Goal: Task Accomplishment & Management: Manage account settings

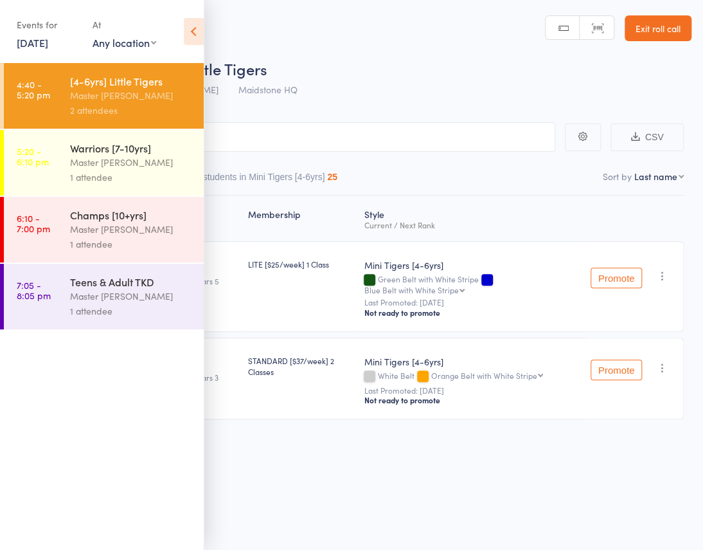
click at [100, 150] on div "Warriors [7-10yrs]" at bounding box center [131, 148] width 123 height 14
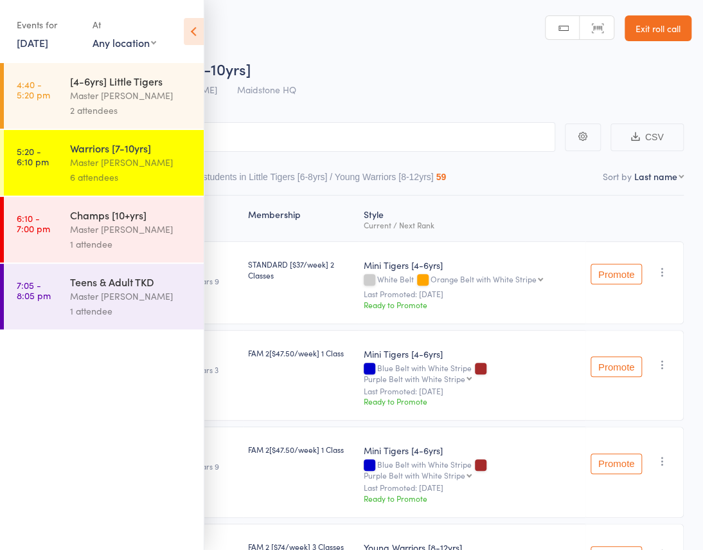
click at [191, 28] on icon at bounding box center [194, 31] width 20 height 27
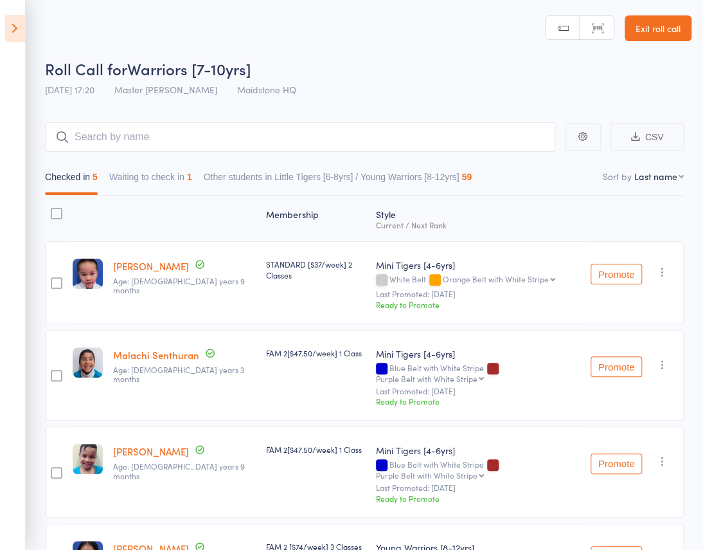
click at [192, 165] on button "Waiting to check in 1" at bounding box center [150, 180] width 83 height 30
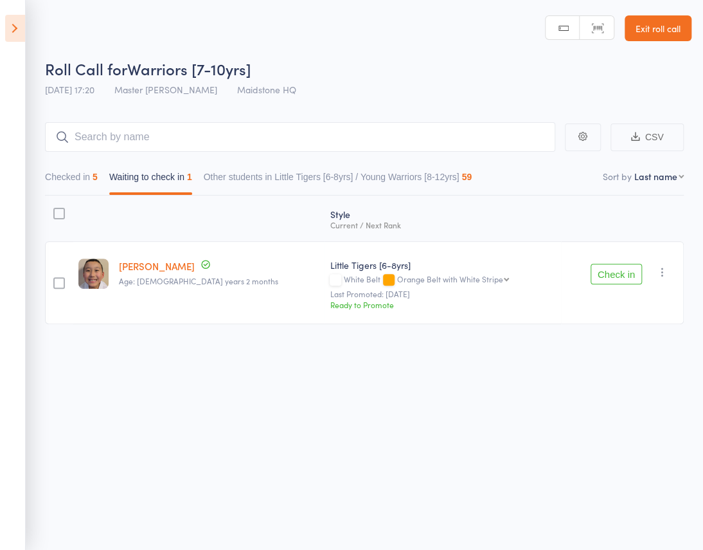
click at [604, 264] on button "Check in" at bounding box center [616, 274] width 51 height 21
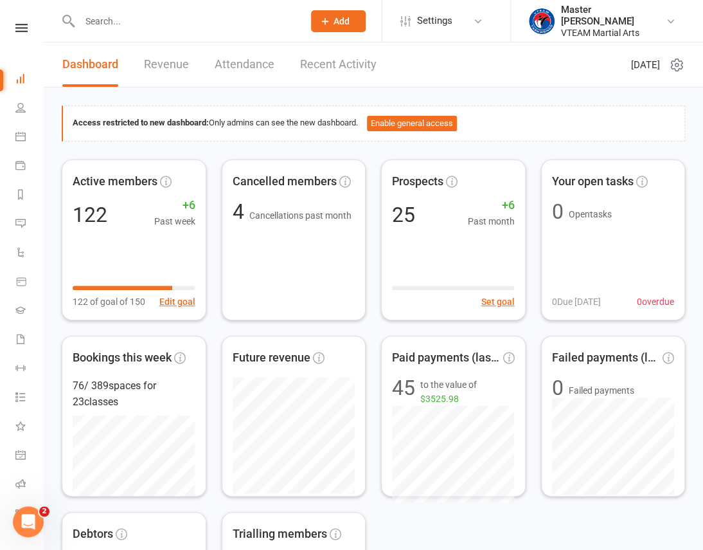
click at [13, 33] on div "Clubworx" at bounding box center [21, 45] width 43 height 42
click at [23, 28] on icon at bounding box center [21, 28] width 12 height 8
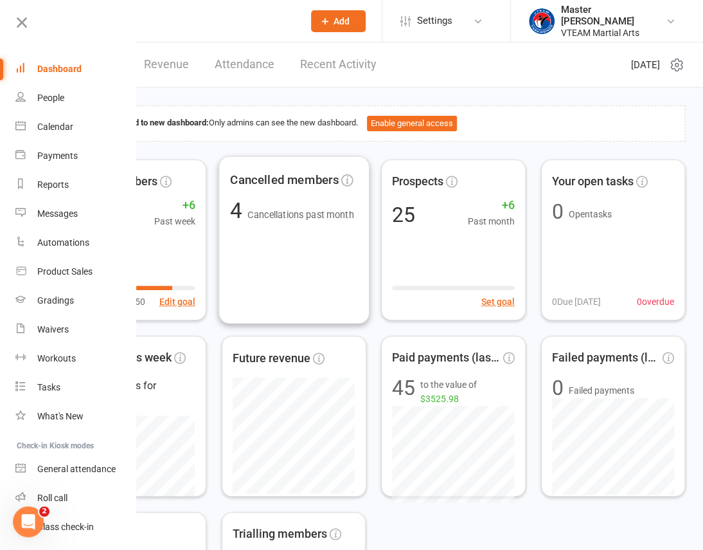
scroll to position [555, 0]
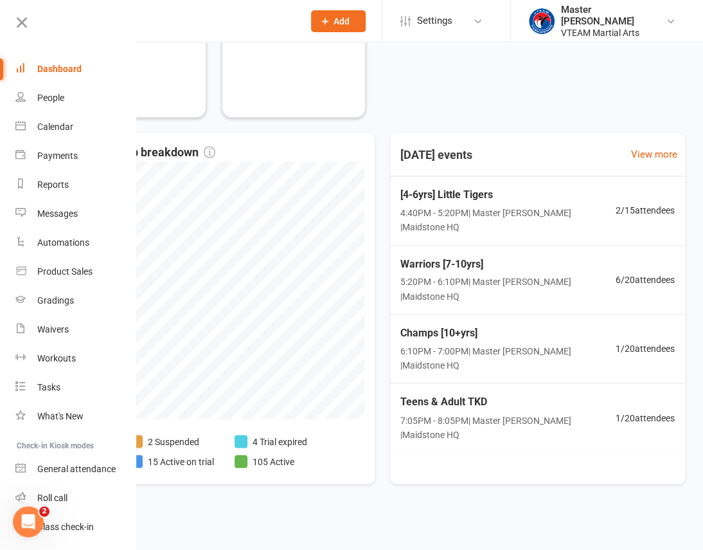
click at [398, 516] on div at bounding box center [374, 523] width 660 height 18
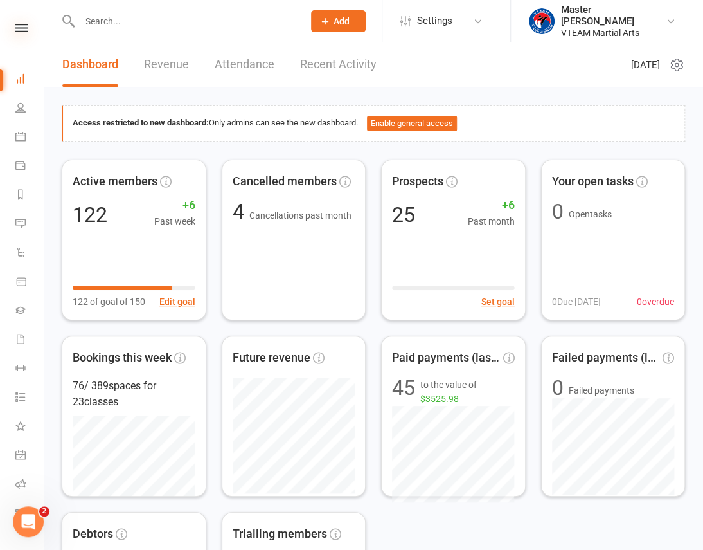
click at [15, 24] on icon at bounding box center [21, 28] width 12 height 8
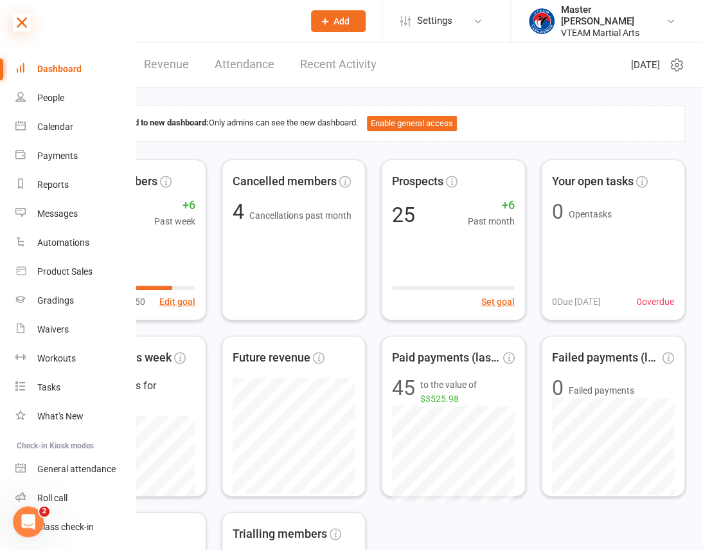
click at [17, 23] on icon at bounding box center [22, 23] width 18 height 18
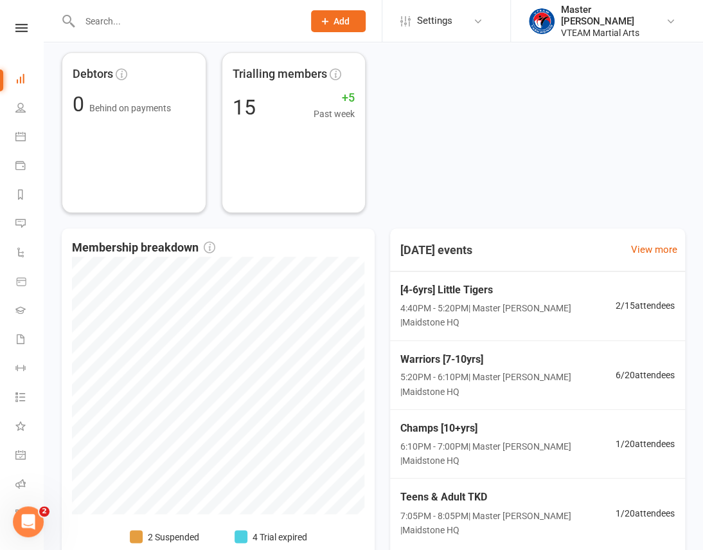
scroll to position [526, 0]
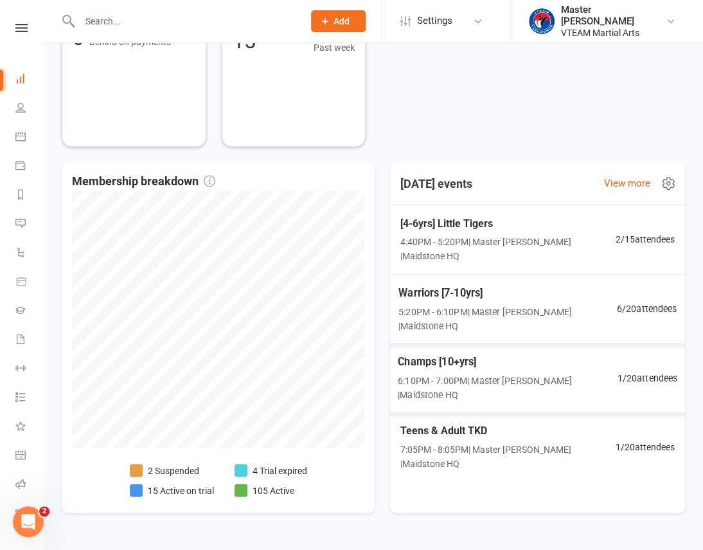
click at [524, 353] on span "Champs [10+yrs]" at bounding box center [507, 361] width 219 height 17
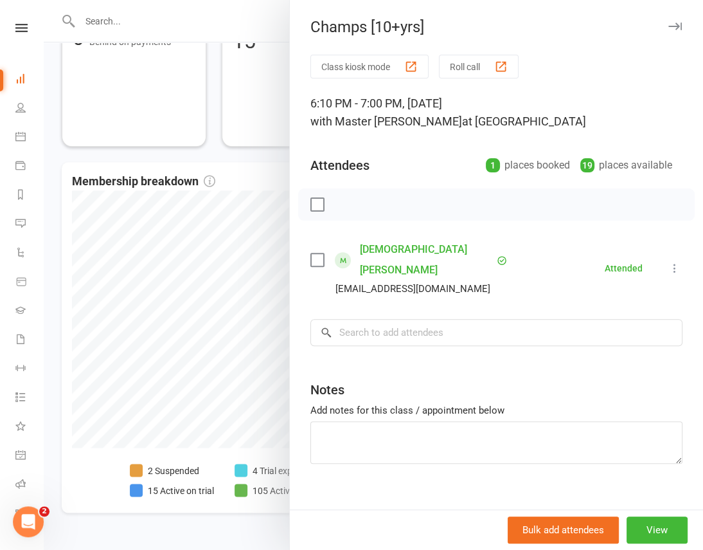
click at [264, 152] on div at bounding box center [374, 275] width 660 height 550
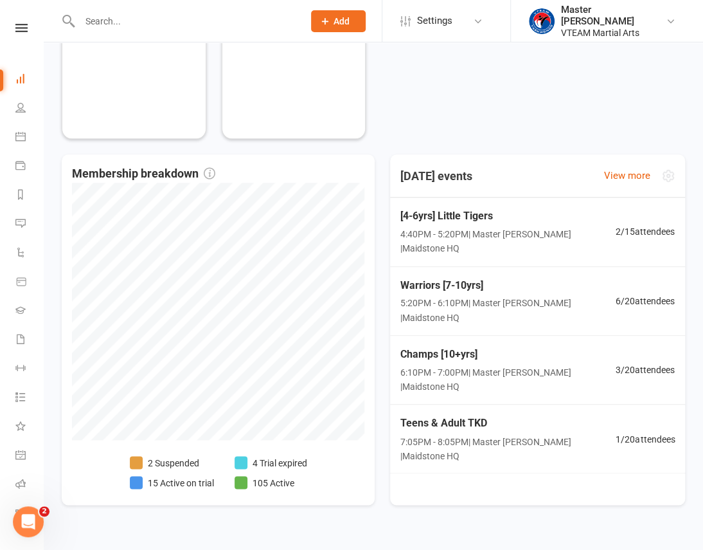
scroll to position [534, 0]
click at [425, 519] on div "Access restricted to new dashboard: Only admins can see the new dashboard. Enab…" at bounding box center [374, 44] width 660 height 982
click at [575, 345] on span "Champs [10+yrs]" at bounding box center [508, 353] width 220 height 17
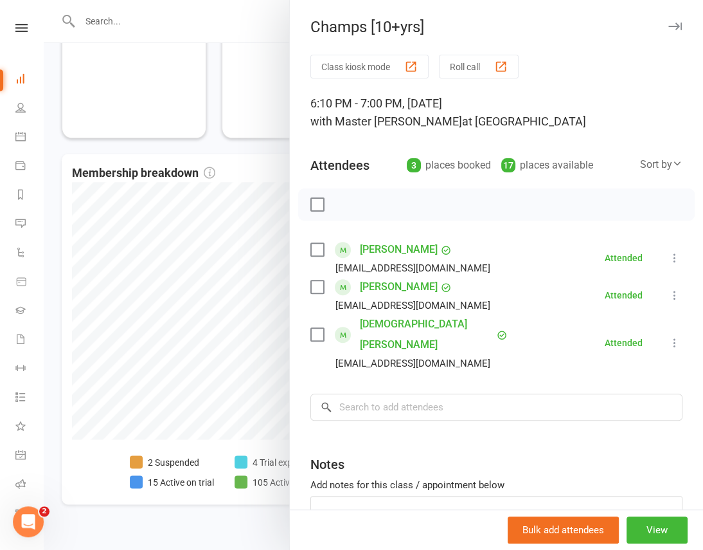
click at [215, 147] on div at bounding box center [374, 275] width 660 height 550
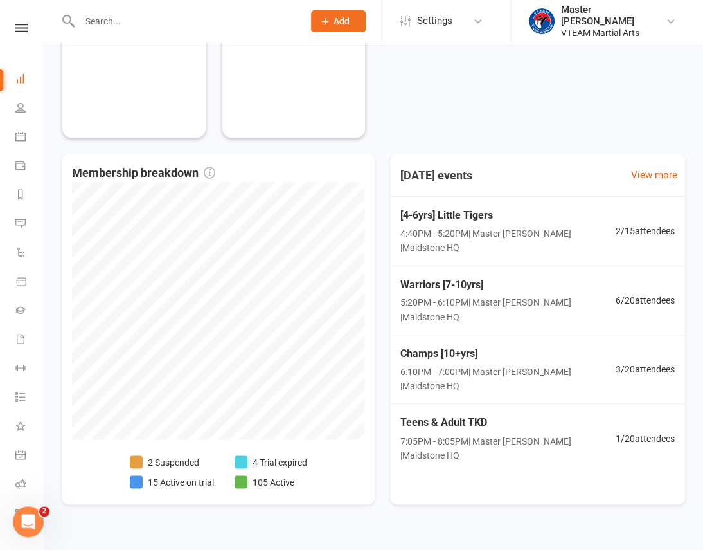
click at [334, 17] on span "Add" at bounding box center [342, 21] width 16 height 10
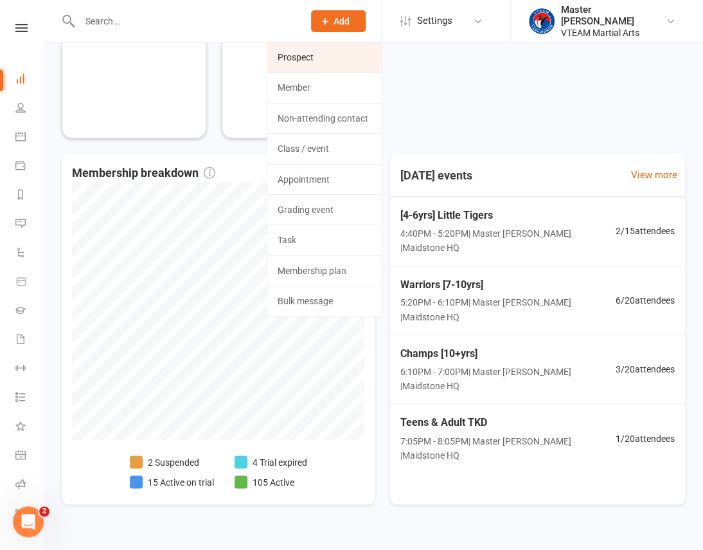
click at [344, 58] on link "Prospect" at bounding box center [324, 57] width 114 height 30
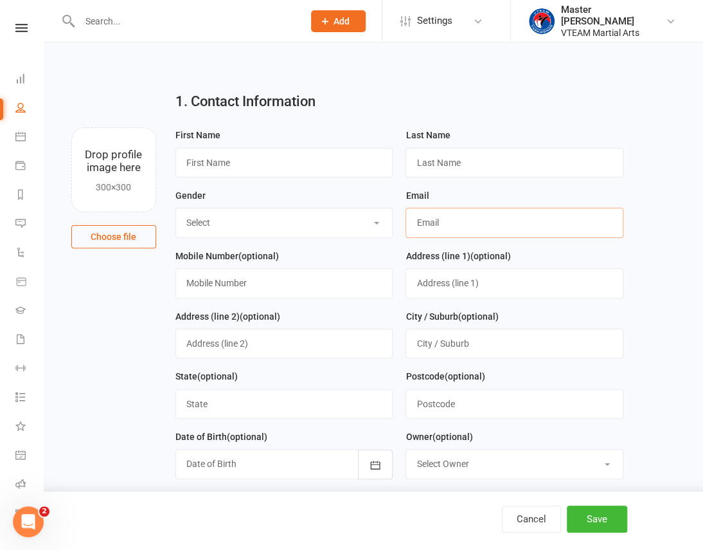
click at [444, 217] on input "text" at bounding box center [515, 223] width 218 height 30
paste input "cherylannward@hotmail.com"
type input "cherylannward@hotmail.com"
click at [217, 159] on input "text" at bounding box center [285, 163] width 218 height 30
paste input "Dylan"
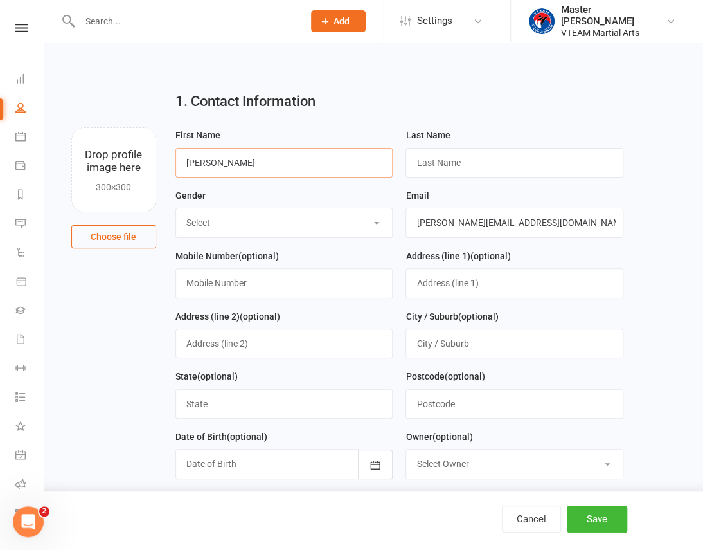
type input "Dylan"
click at [460, 159] on input "text" at bounding box center [515, 163] width 218 height 30
paste input "O’Riordan"
type input "O’Riordan"
click at [255, 225] on select "Select Male Female" at bounding box center [284, 222] width 217 height 28
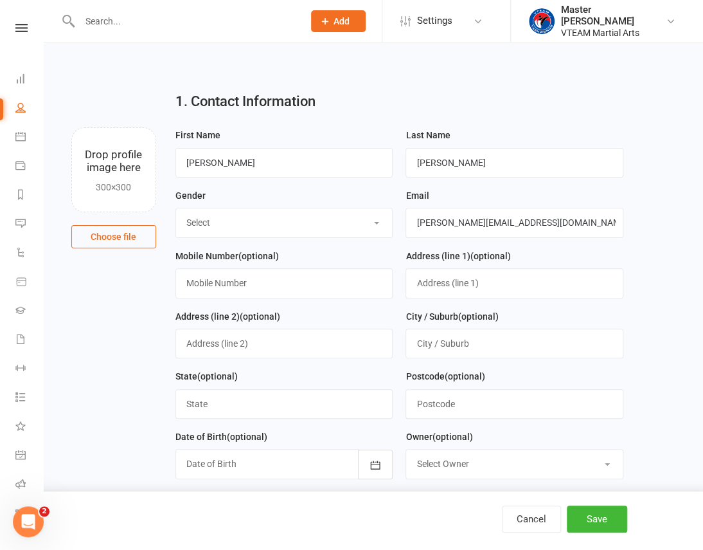
select select "Male"
click at [176, 209] on select "Select Male Female" at bounding box center [284, 222] width 217 height 28
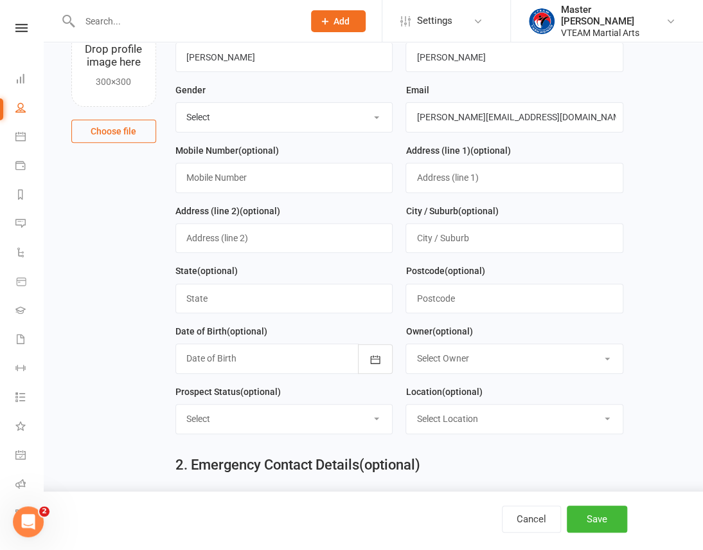
scroll to position [116, 0]
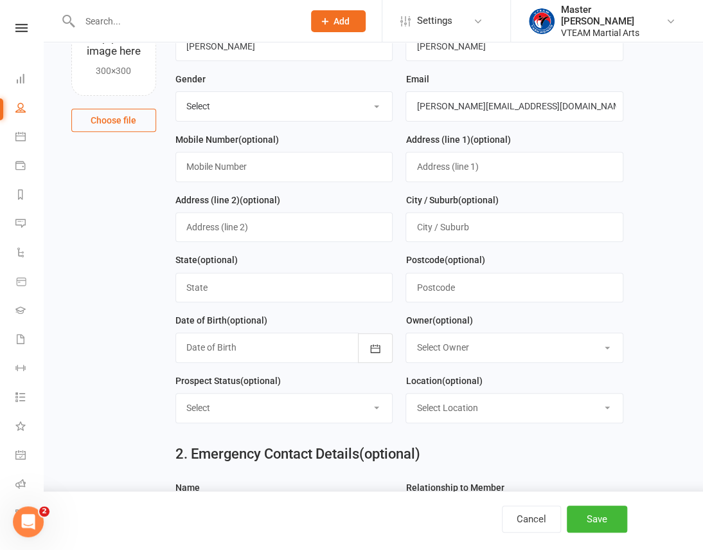
click at [503, 409] on select "Select Location Maidstone HQ" at bounding box center [514, 407] width 217 height 28
select select "0"
click at [406, 395] on select "Select Location Maidstone HQ" at bounding box center [514, 407] width 217 height 28
click at [356, 414] on select "Select Mini Tigers [3-5yrs] Little Tigers [6-8yrs] Young Warriors [8-10yrs] You…" at bounding box center [284, 407] width 217 height 28
select select "Young Champs [10-12yrs]"
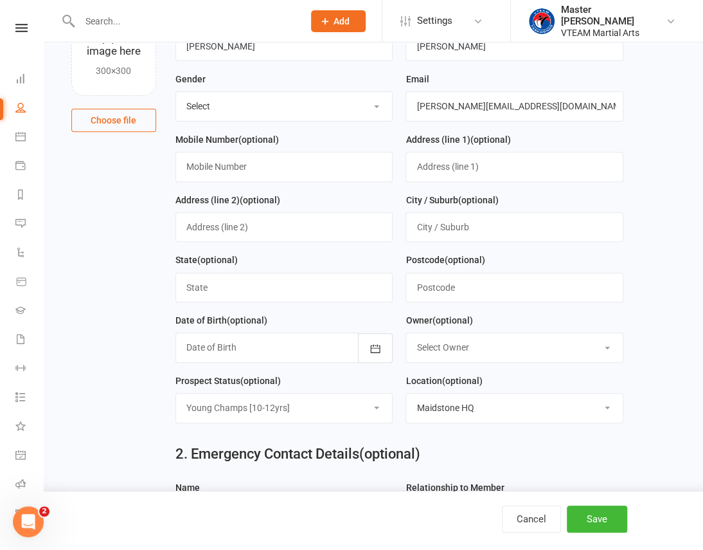
click at [176, 395] on select "Select Mini Tigers [3-5yrs] Little Tigers [6-8yrs] Young Warriors [8-10yrs] You…" at bounding box center [284, 407] width 217 height 28
click at [687, 272] on div "1. Contact Information Drop profile image here 300×300 Choose file First Name D…" at bounding box center [374, 526] width 660 height 1200
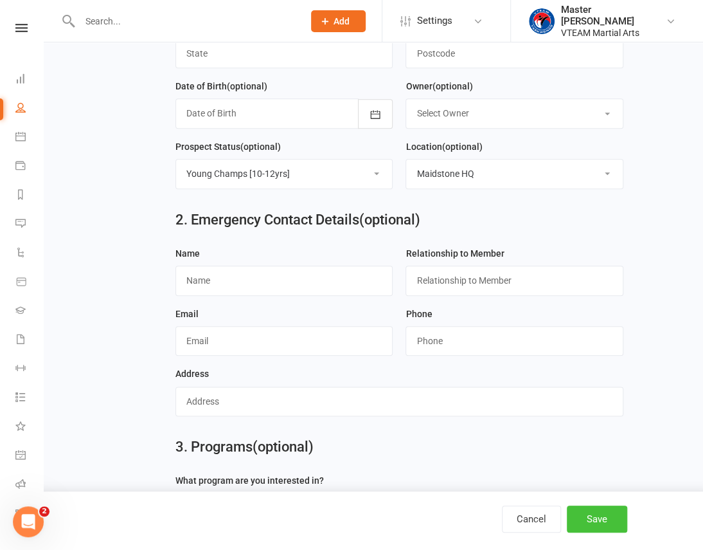
click at [604, 515] on button "Save" at bounding box center [597, 518] width 60 height 27
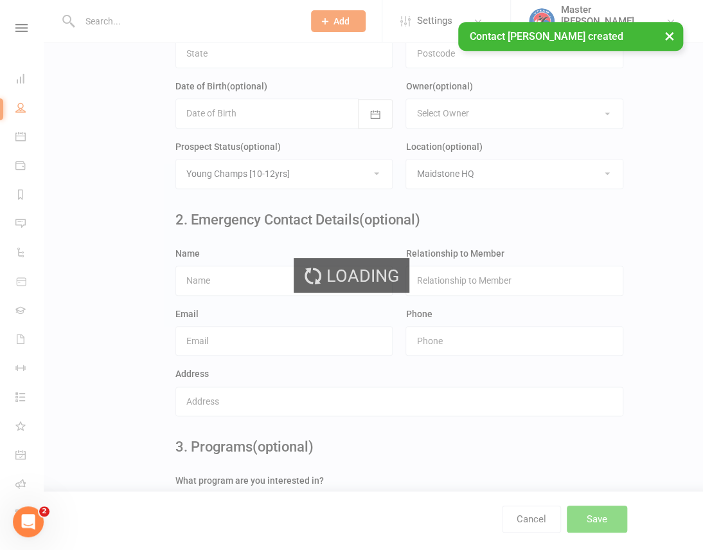
scroll to position [0, 0]
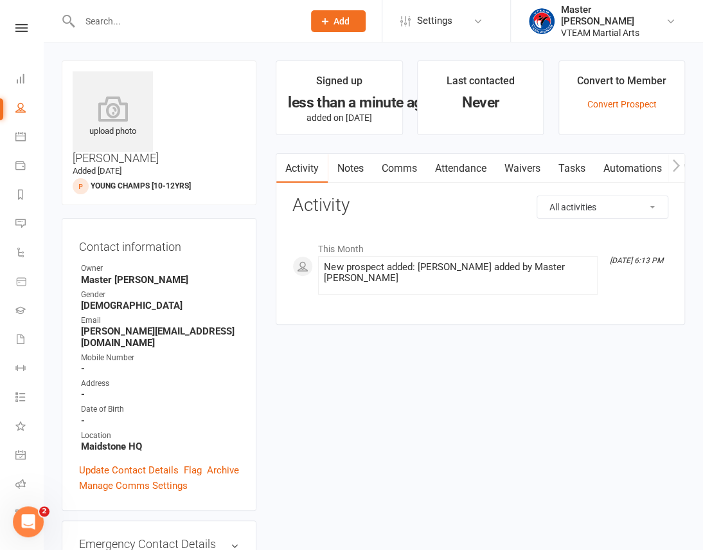
click at [404, 165] on link "Comms" at bounding box center [398, 169] width 53 height 30
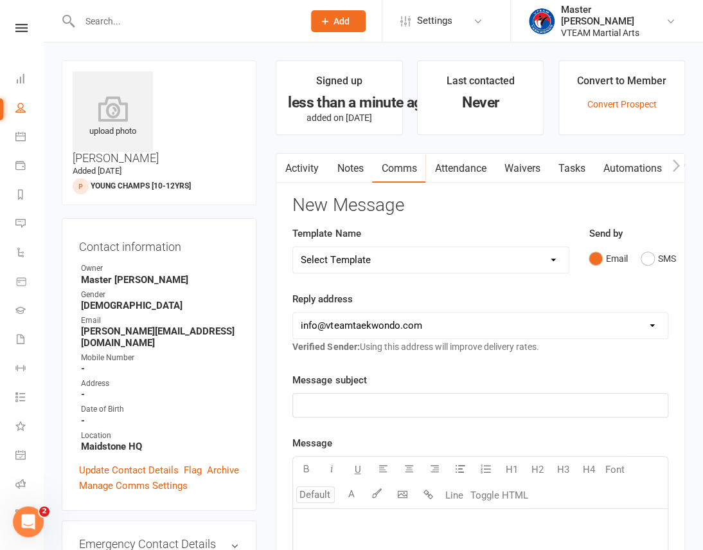
click at [525, 267] on select "Select Template [Email] 2 days after trial [Email] 3-4 days after trial [Email]…" at bounding box center [431, 260] width 276 height 26
select select "220"
click at [293, 247] on select "Select Template [Email] 2 days after trial [Email] 3-4 days after trial [Email]…" at bounding box center [431, 260] width 276 height 26
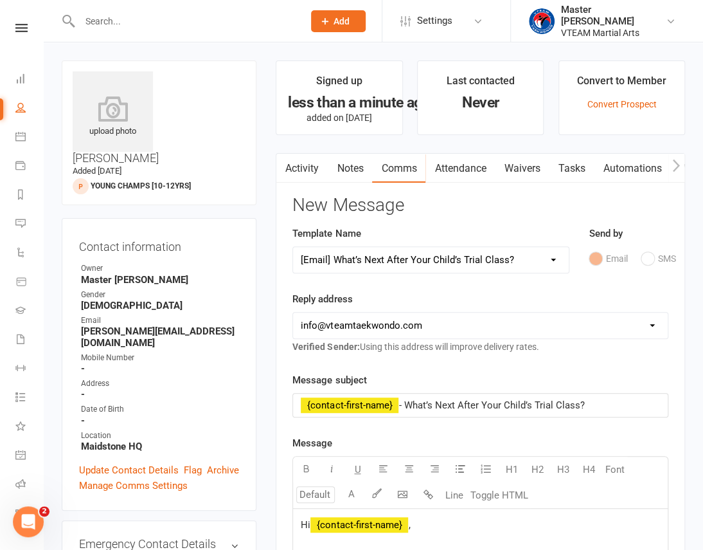
click at [524, 214] on h3 "New Message" at bounding box center [481, 205] width 376 height 20
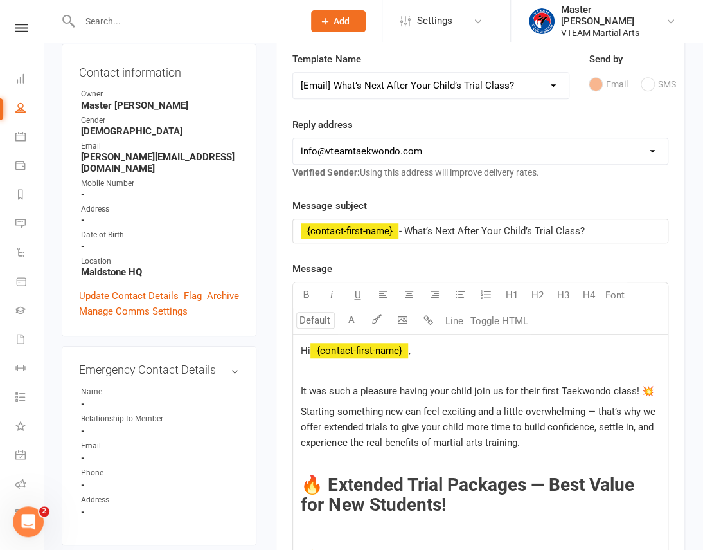
scroll to position [175, 0]
click at [505, 230] on span "- What’s Next After Your Child’s Trial Class?" at bounding box center [492, 230] width 186 height 12
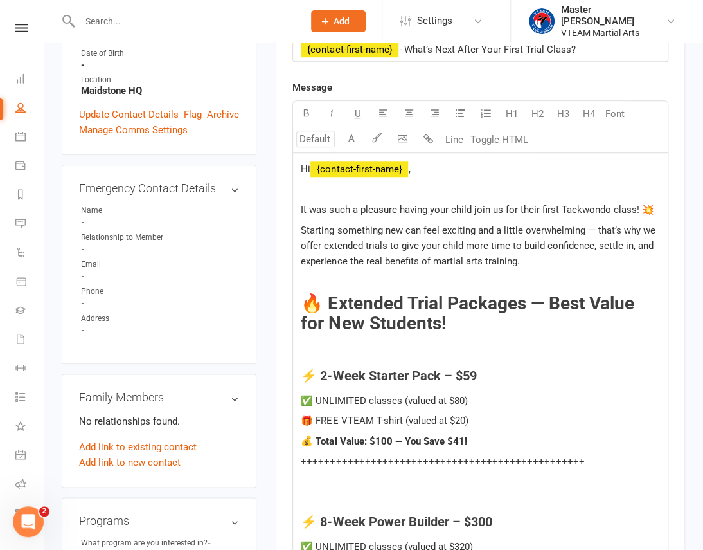
scroll to position [350, 0]
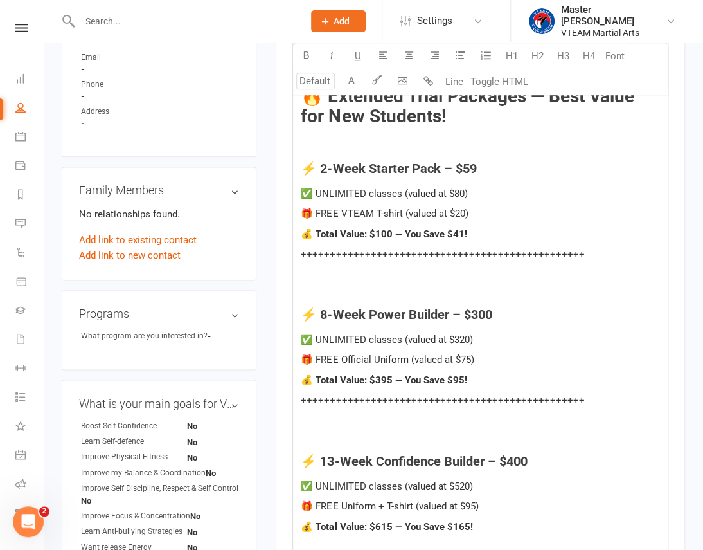
scroll to position [584, 0]
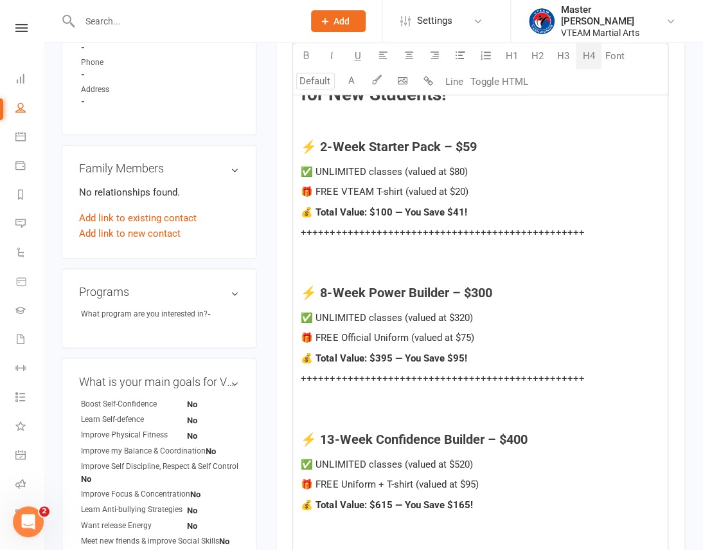
drag, startPoint x: 302, startPoint y: 141, endPoint x: 572, endPoint y: 226, distance: 283.8
click at [572, 226] on div "Hi ﻿ {contact-first-name} , It was such a pleasure having your child join us fo…" at bounding box center [480, 505] width 375 height 1162
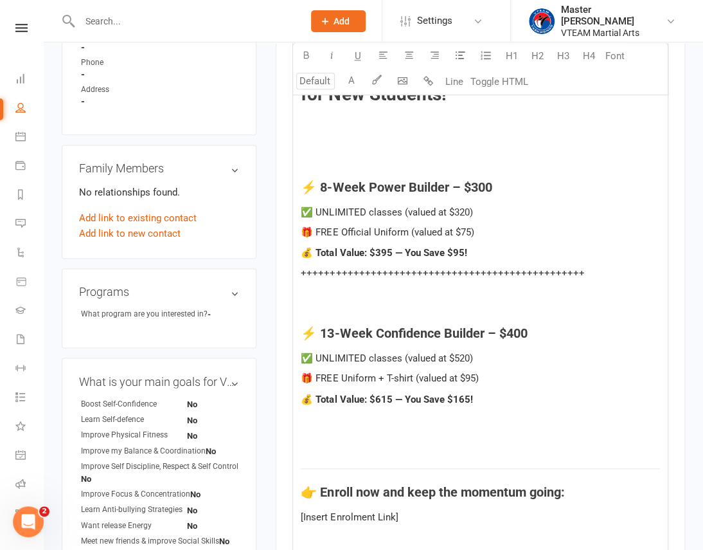
click at [623, 253] on p "💰 Total Value: $395 — You Save $95!" at bounding box center [480, 252] width 359 height 15
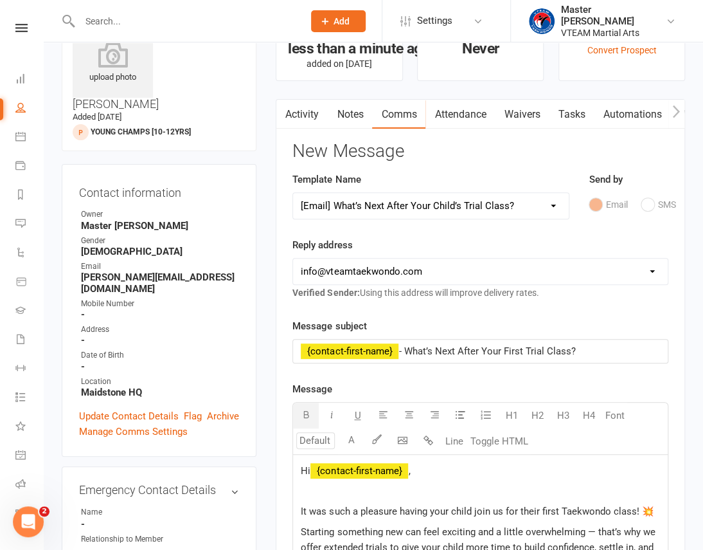
scroll to position [0, 0]
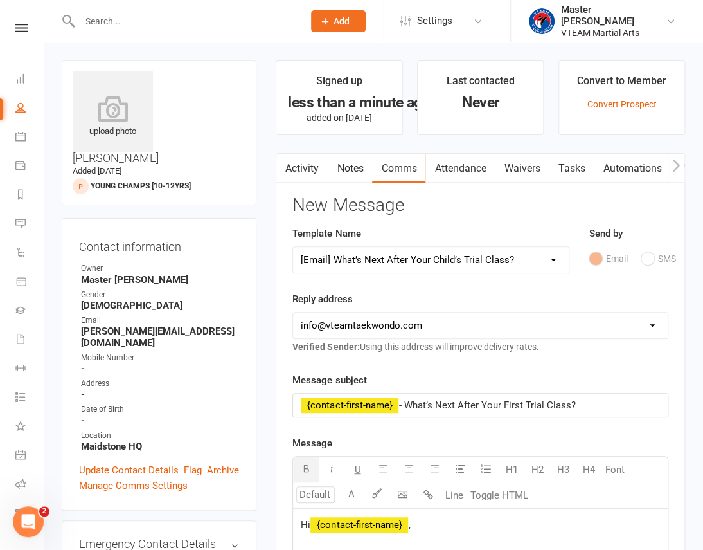
click at [516, 164] on link "Waivers" at bounding box center [522, 169] width 54 height 30
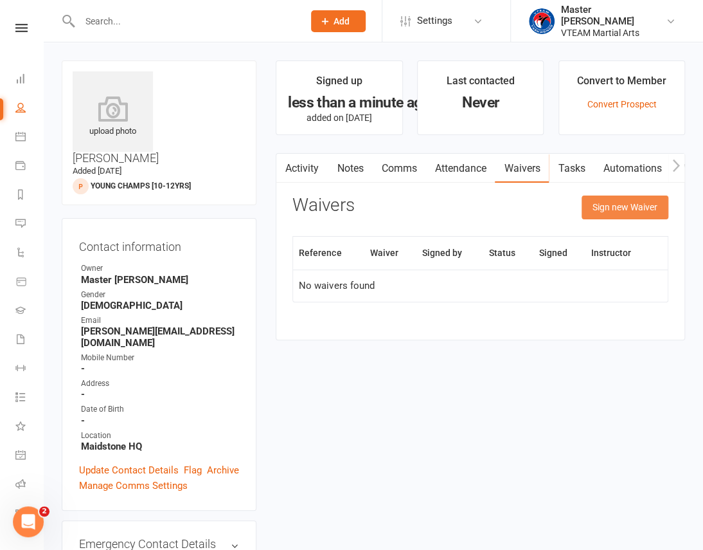
click at [607, 208] on button "Sign new Waiver" at bounding box center [625, 206] width 87 height 23
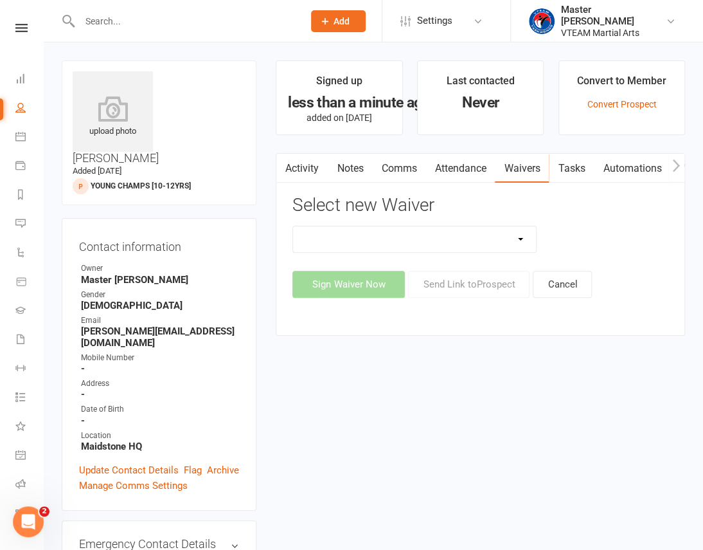
click at [498, 235] on select "Adult Fitness Adult Self Defence Adult Taekwondo Cancellation Advice Competitio…" at bounding box center [414, 239] width 243 height 26
select select "11120"
click at [293, 226] on select "Adult Fitness Adult Self Defence Adult Taekwondo Cancellation Advice Competitio…" at bounding box center [414, 239] width 243 height 26
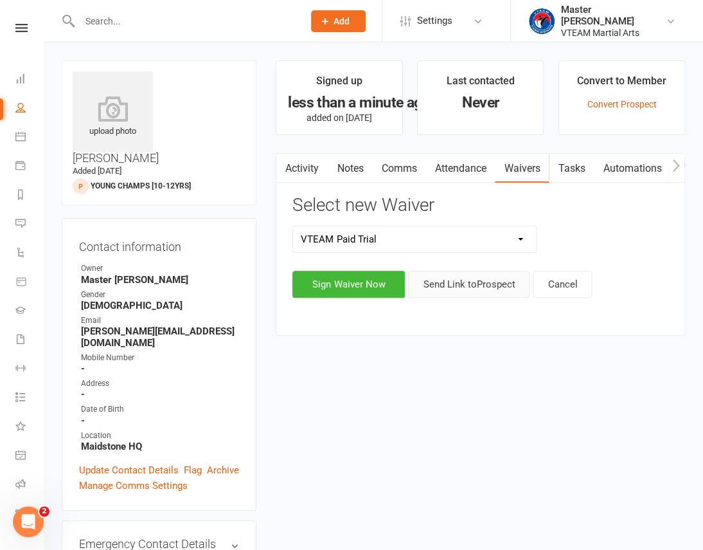
click at [460, 282] on button "Send Link to Prospect" at bounding box center [469, 284] width 122 height 27
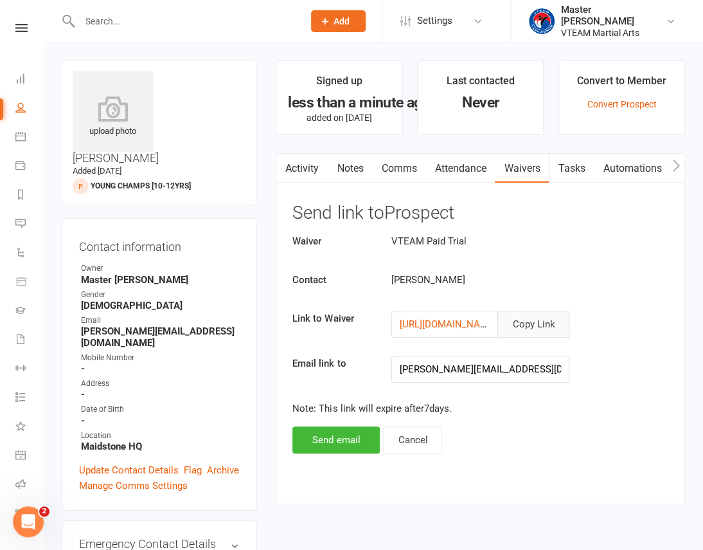
click at [549, 323] on button "Copy Link" at bounding box center [534, 324] width 72 height 27
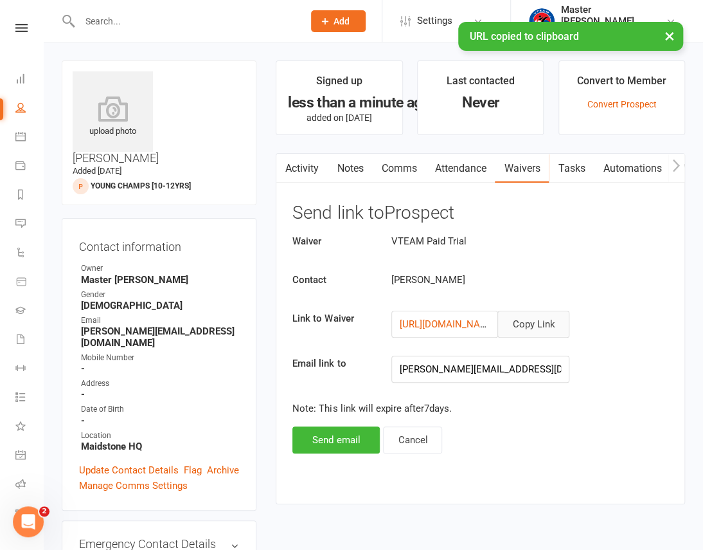
click at [399, 170] on link "Comms" at bounding box center [398, 169] width 53 height 30
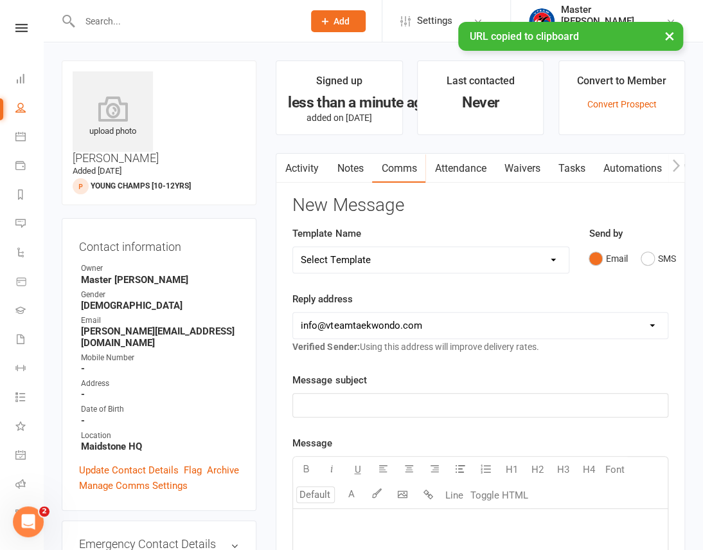
click at [450, 260] on select "Select Template [Email] 2 days after trial [Email] 3-4 days after trial [Email]…" at bounding box center [431, 260] width 276 height 26
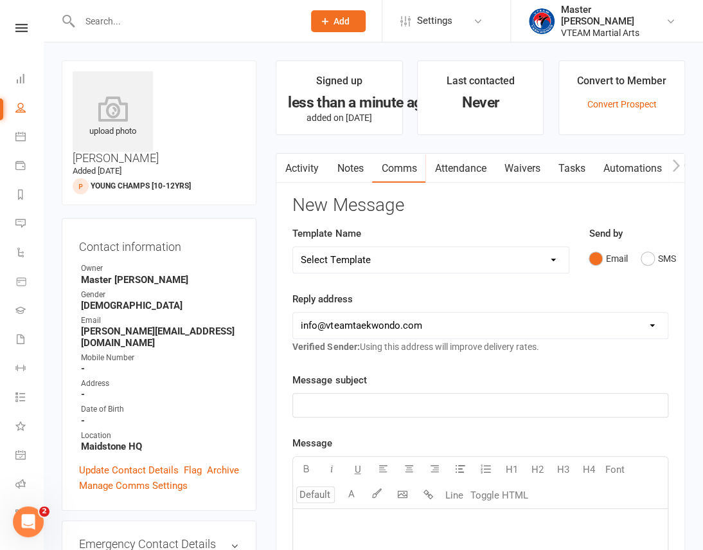
click at [483, 260] on select "Select Template [Email] 2 days after trial [Email] 3-4 days after trial [Email]…" at bounding box center [431, 260] width 276 height 26
select select "220"
click at [293, 247] on select "Select Template [Email] 2 days after trial [Email] 3-4 days after trial [Email]…" at bounding box center [431, 260] width 276 height 26
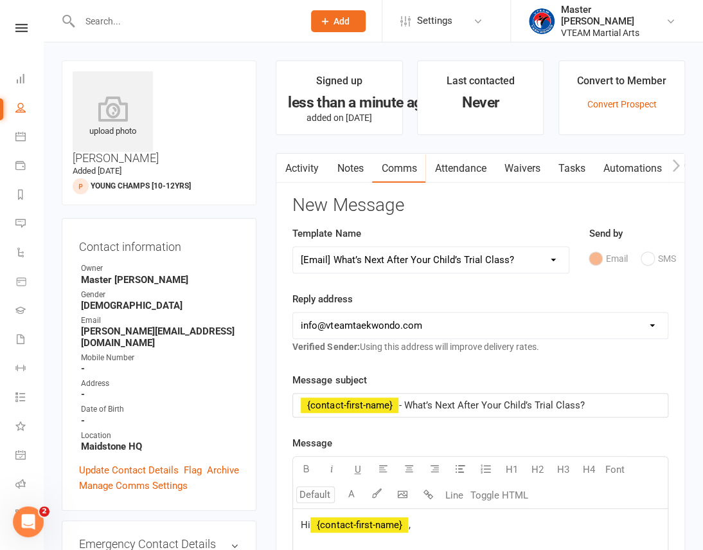
click at [611, 298] on div "Reply address hello@clubworx.com info@vteamtaekwondo.com Verified Sender: Using…" at bounding box center [481, 322] width 376 height 63
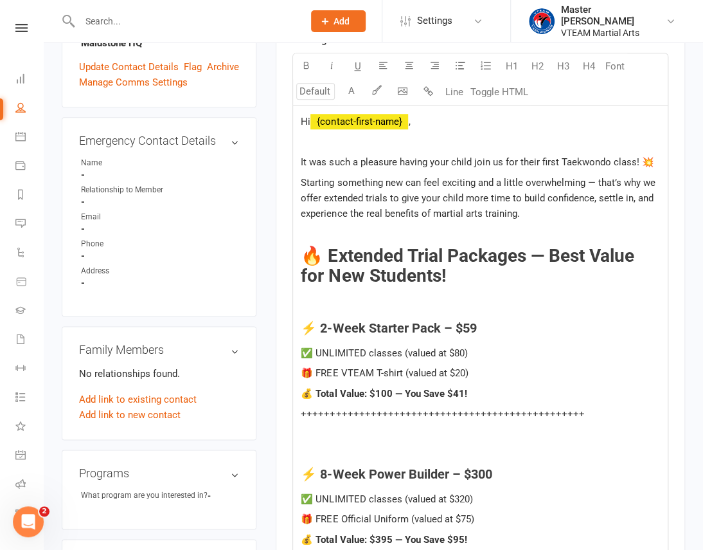
scroll to position [467, 0]
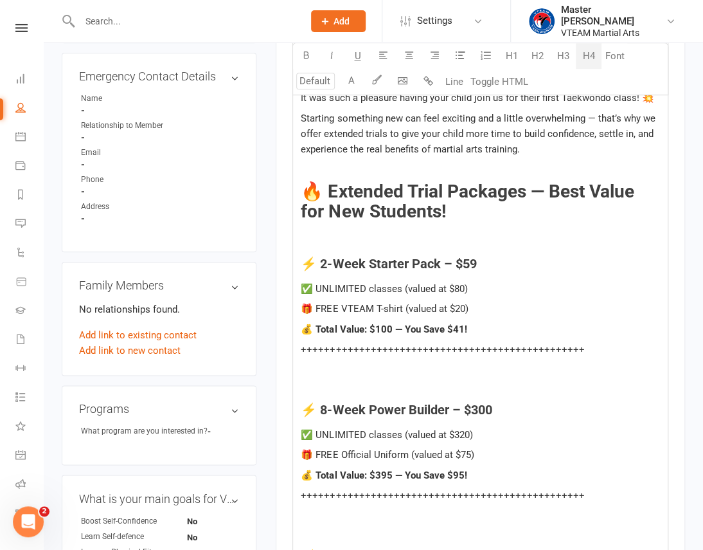
drag, startPoint x: 302, startPoint y: 258, endPoint x: 586, endPoint y: 342, distance: 297.0
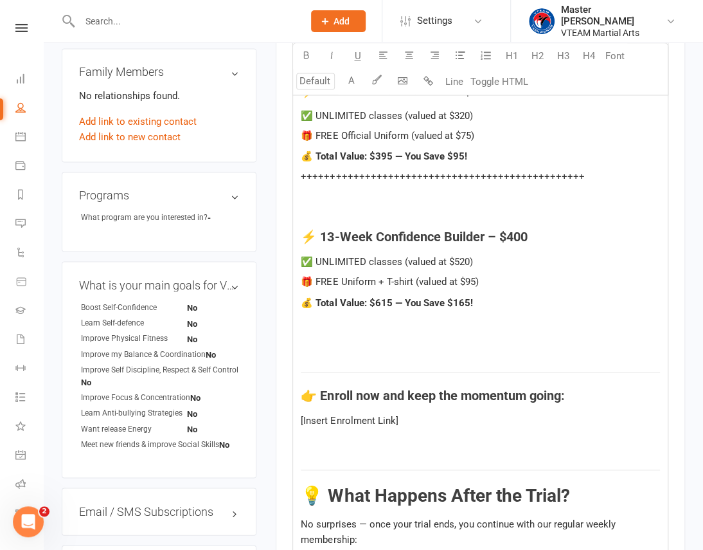
scroll to position [701, 0]
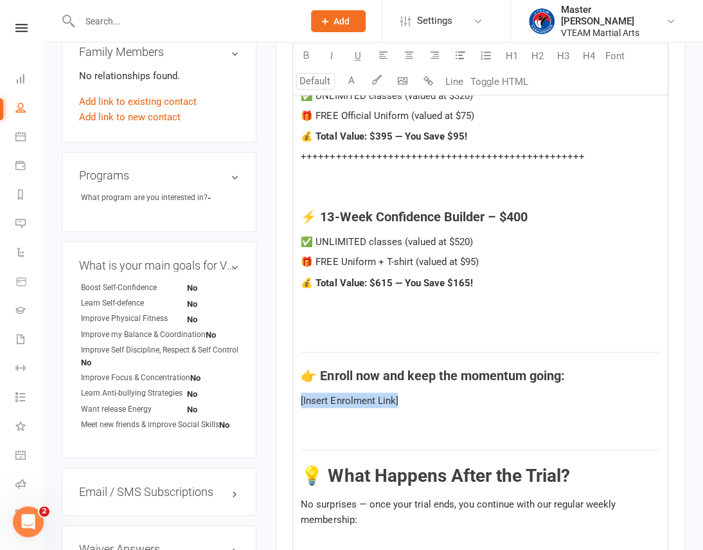
drag, startPoint x: 419, startPoint y: 393, endPoint x: 289, endPoint y: 400, distance: 129.4
click at [289, 400] on div "Activity Notes Comms Attendance Waivers Tasks Automations Workouts Assessments …" at bounding box center [481, 306] width 410 height 1709
click at [681, 298] on div "Activity Notes Comms Attendance Waivers Tasks Automations Workouts Assessments …" at bounding box center [481, 306] width 410 height 1709
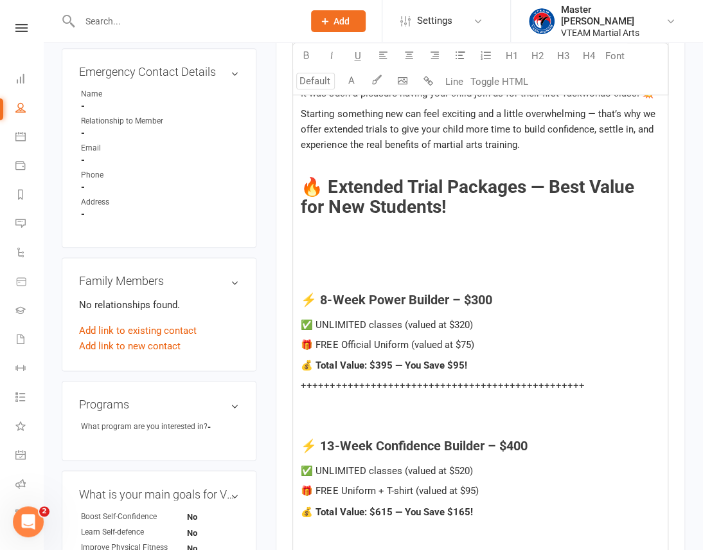
scroll to position [5, 0]
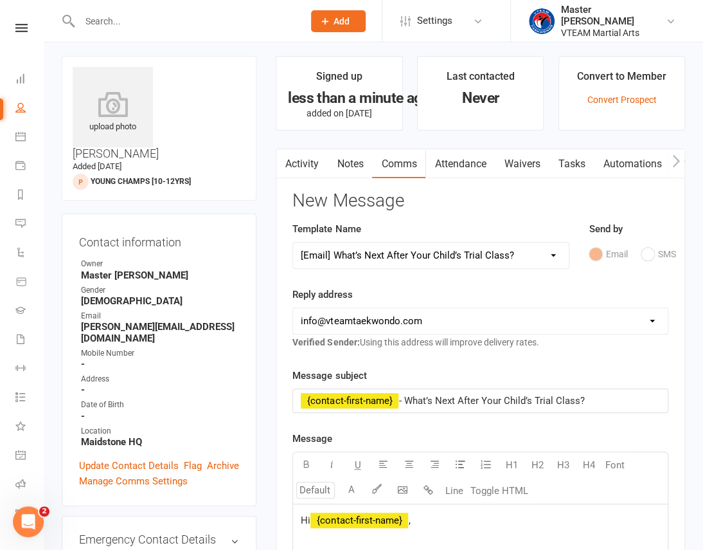
click at [674, 158] on icon "button" at bounding box center [676, 161] width 8 height 14
click at [311, 159] on link "Attendance" at bounding box center [334, 164] width 69 height 30
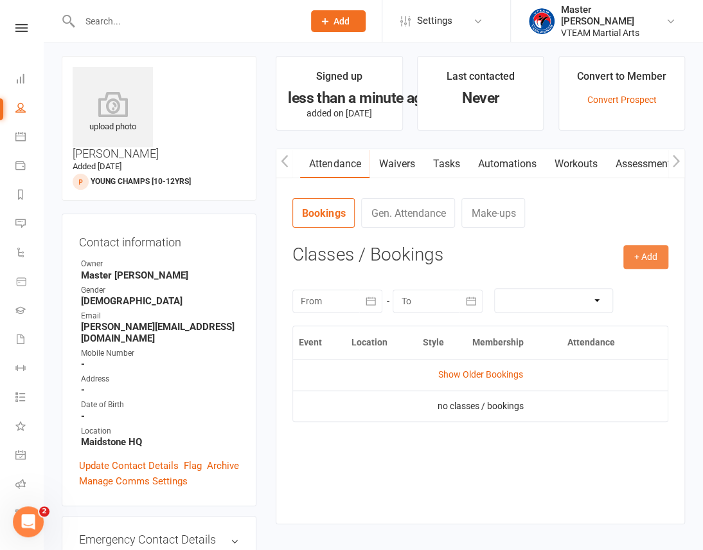
click at [644, 257] on button "+ Add" at bounding box center [646, 256] width 45 height 23
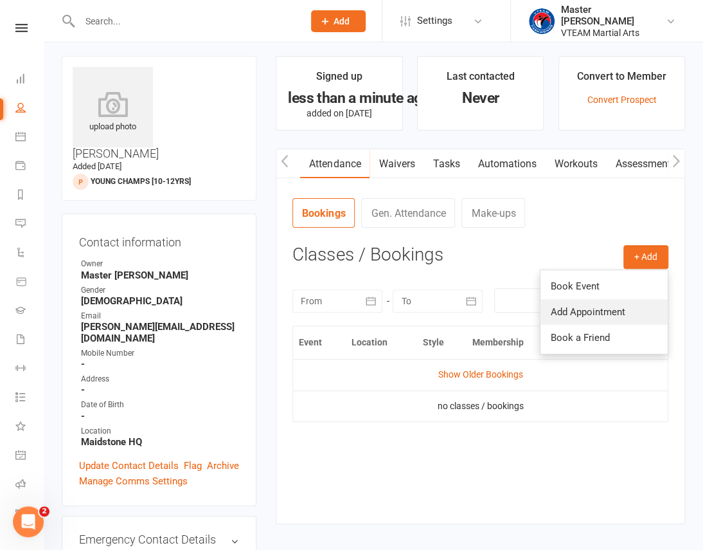
click at [629, 309] on link "Add Appointment" at bounding box center [604, 312] width 127 height 26
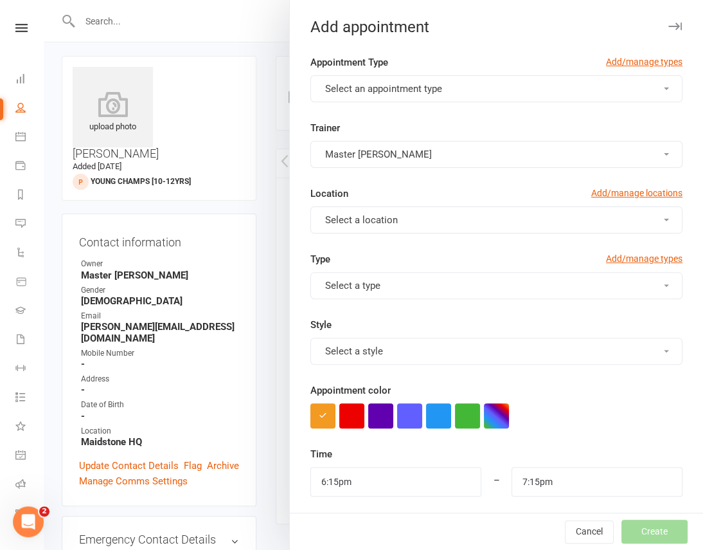
scroll to position [0, 125]
click at [549, 91] on button "Select an appointment type" at bounding box center [497, 88] width 372 height 27
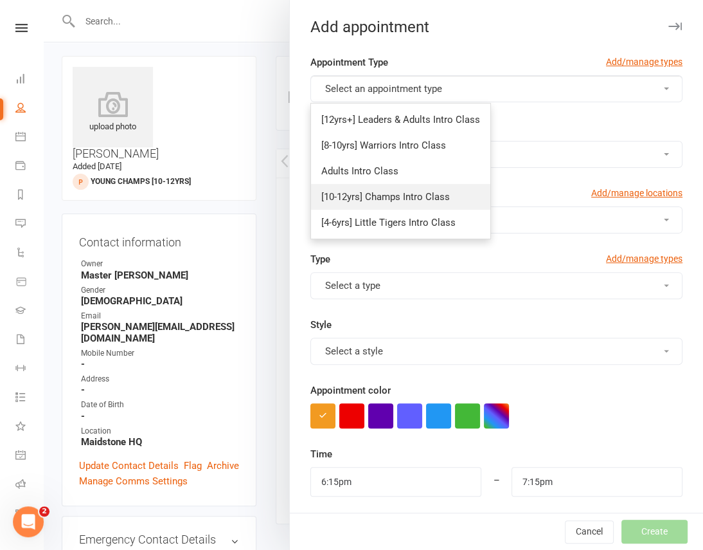
click at [426, 192] on span "[10-12yrs] Champs Intro Class" at bounding box center [385, 197] width 129 height 12
type input "7:05pm"
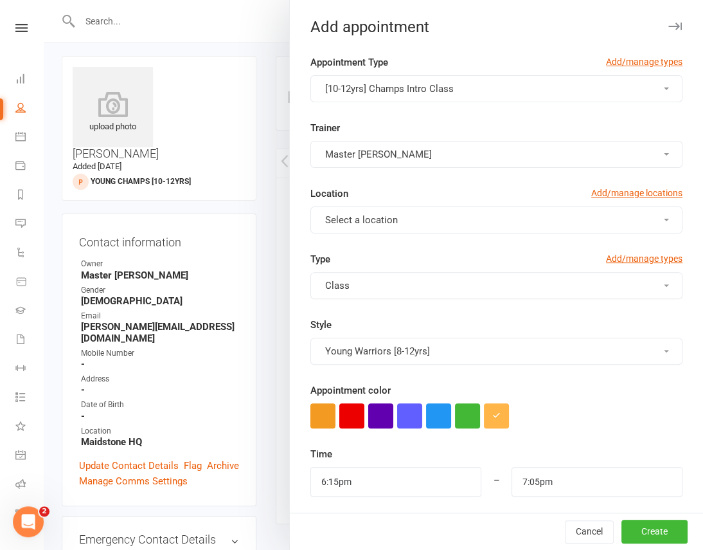
click at [421, 231] on button "Select a location" at bounding box center [497, 219] width 372 height 27
click at [409, 249] on link "Maidstone HQ" at bounding box center [374, 251] width 127 height 26
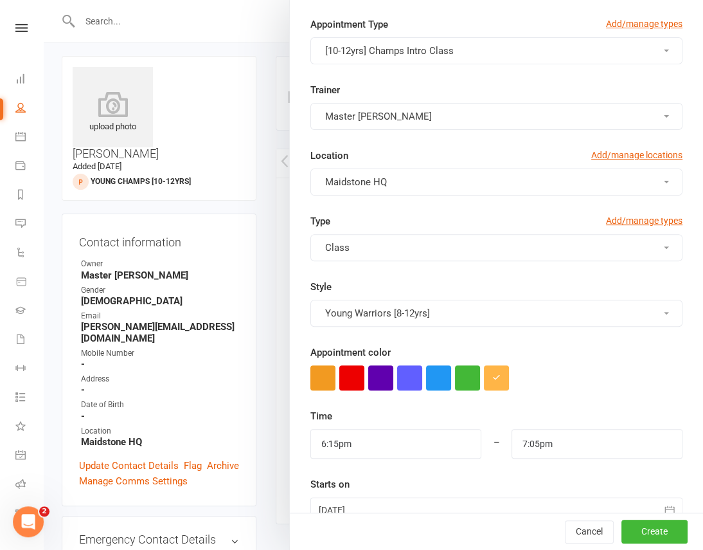
scroll to position [58, 0]
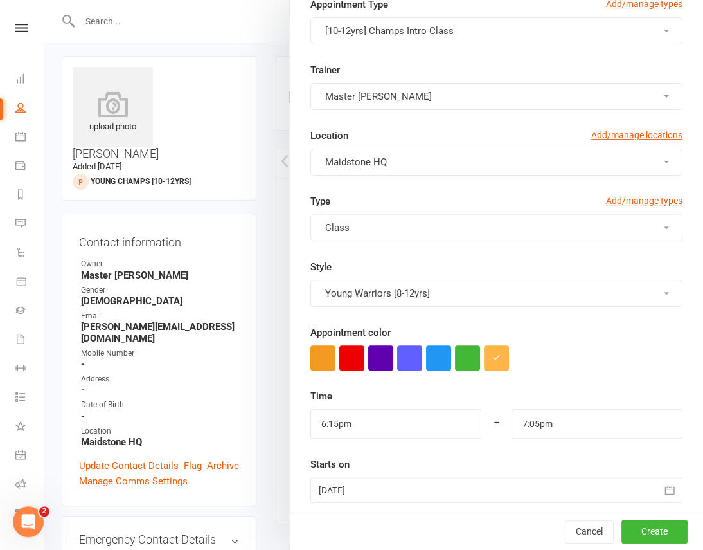
click at [343, 342] on div "Appointment color" at bounding box center [497, 348] width 372 height 46
click at [347, 354] on button "button" at bounding box center [351, 357] width 25 height 25
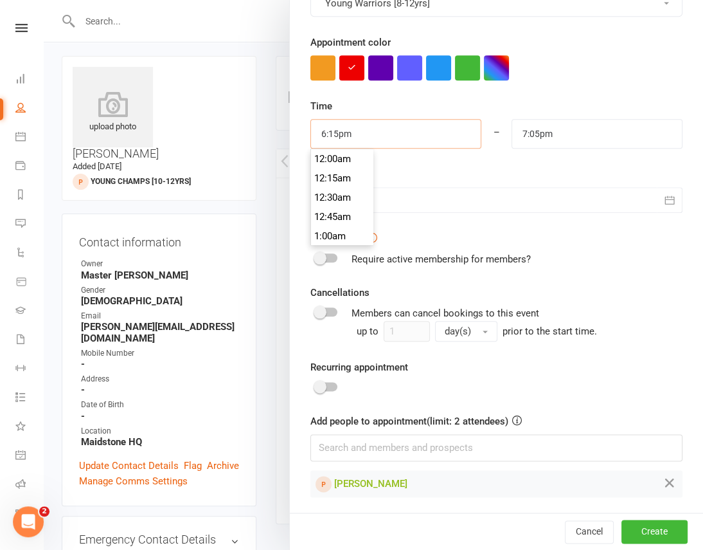
click at [321, 127] on input "6:15pm" at bounding box center [396, 134] width 171 height 30
click at [331, 134] on input "6:15pm" at bounding box center [396, 134] width 171 height 30
type input "6:10pm"
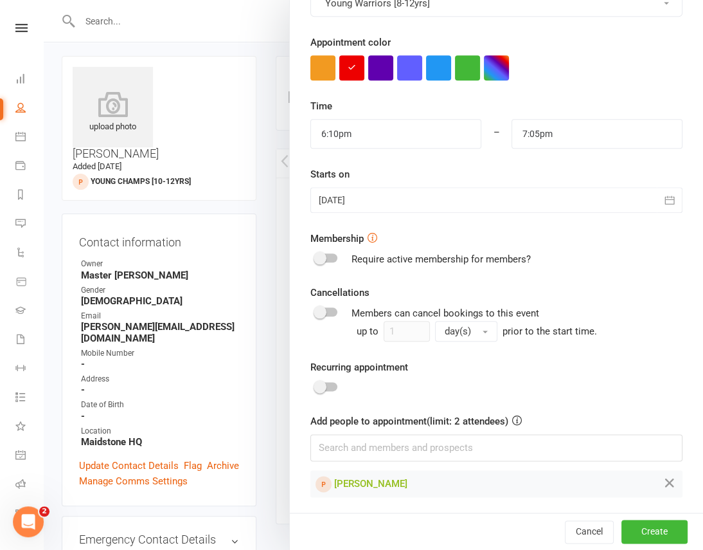
click at [441, 156] on div "Time 6:10pm 12:00am 12:15am 12:30am 12:45am 1:00am 1:15am 1:30am 1:45am 2:00am …" at bounding box center [497, 155] width 372 height 114
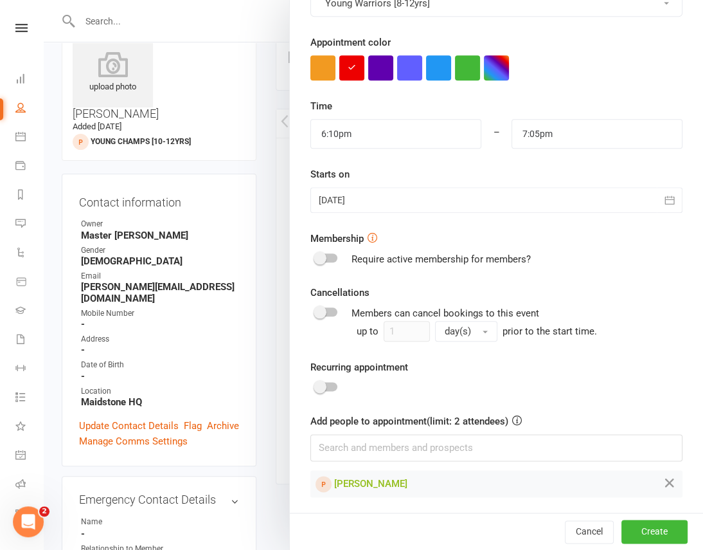
scroll to position [122, 0]
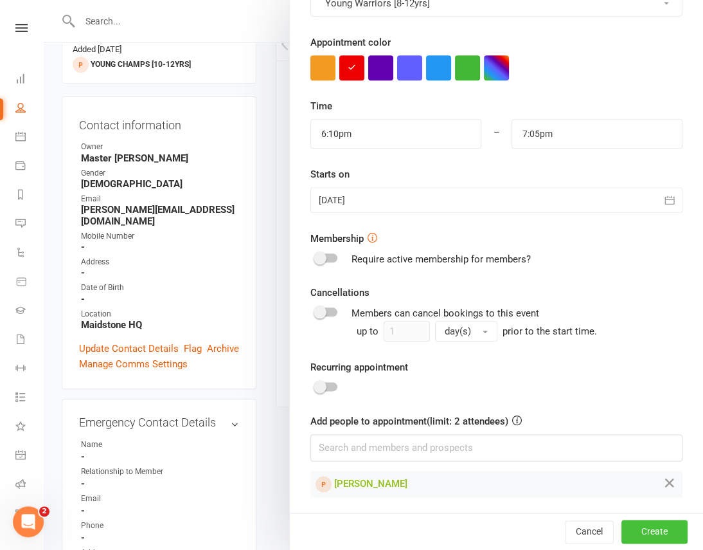
click at [659, 539] on button "Create" at bounding box center [655, 531] width 66 height 23
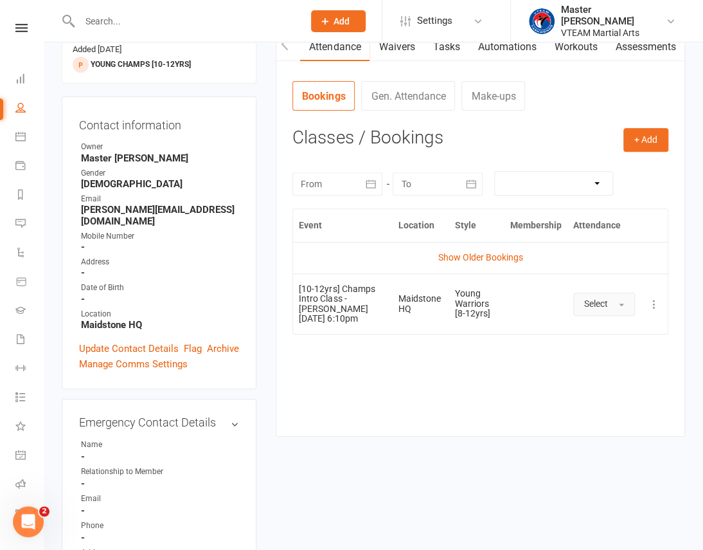
click at [617, 309] on button "Select" at bounding box center [604, 304] width 62 height 23
click at [618, 339] on span "Attended" at bounding box center [603, 333] width 39 height 12
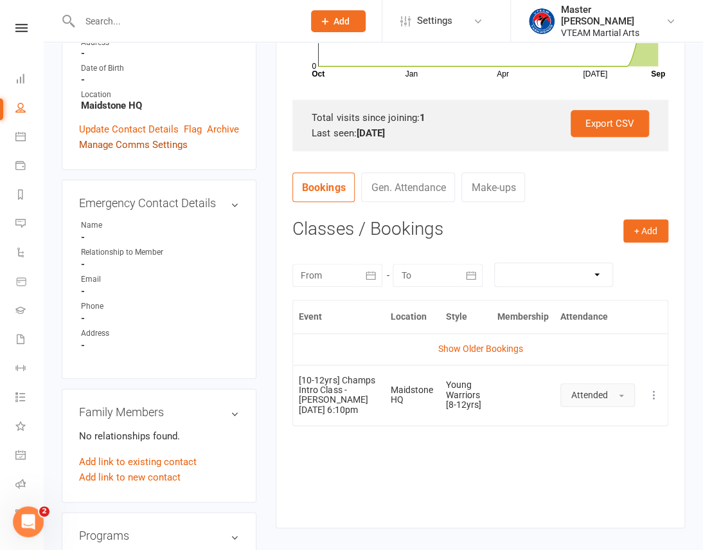
scroll to position [296, 0]
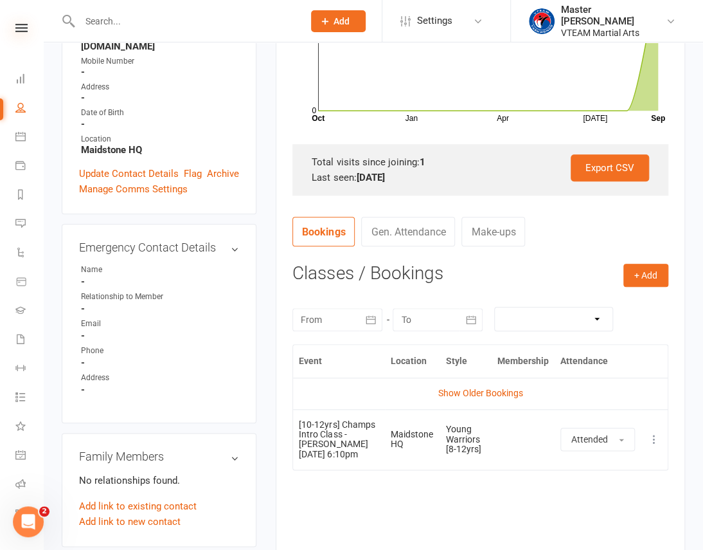
click at [21, 24] on icon at bounding box center [21, 28] width 12 height 8
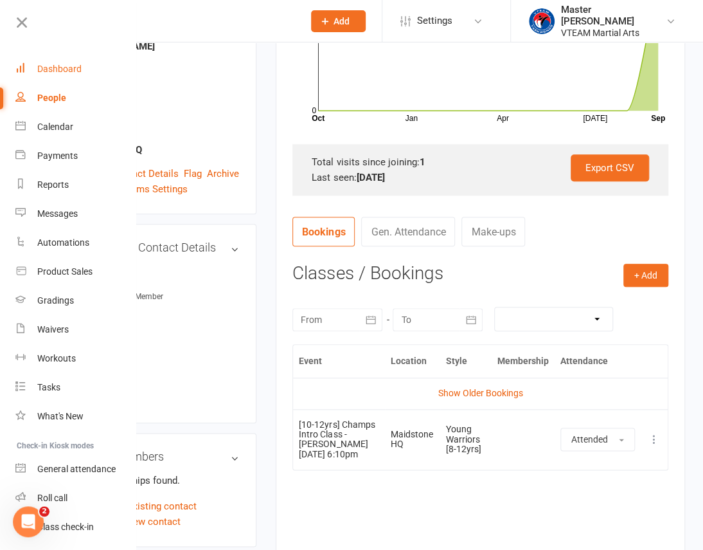
click at [55, 69] on div "Dashboard" at bounding box center [59, 69] width 44 height 10
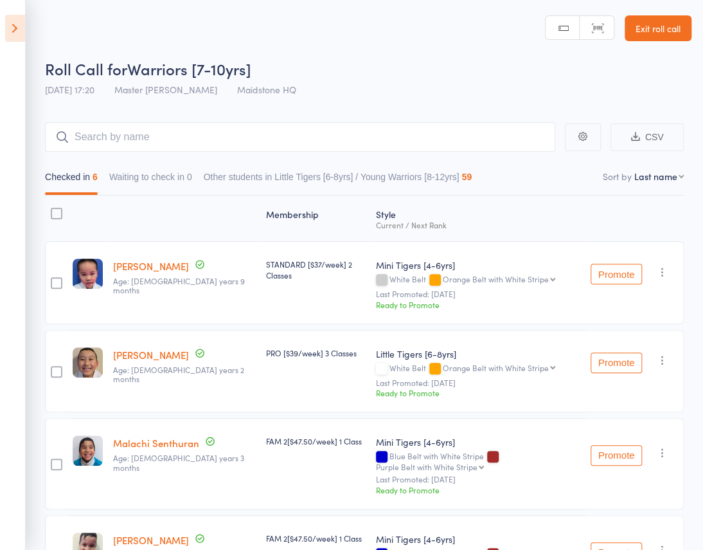
click at [15, 28] on icon at bounding box center [15, 28] width 20 height 27
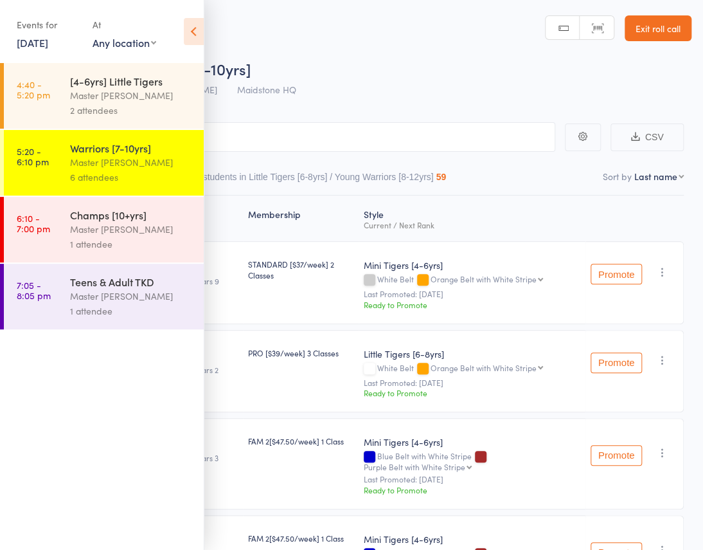
click at [58, 225] on link "6:10 - 7:00 pm Champs [10+yrs] Master Eric Phan 1 attendee" at bounding box center [104, 230] width 200 height 66
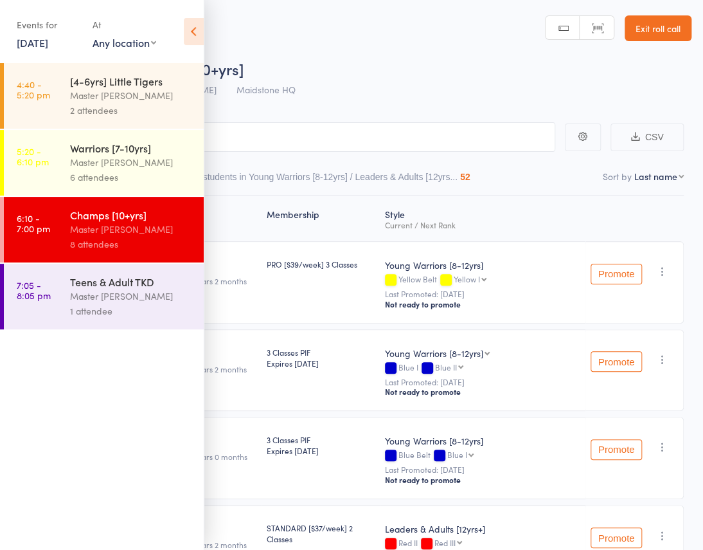
click at [189, 32] on icon at bounding box center [194, 31] width 20 height 27
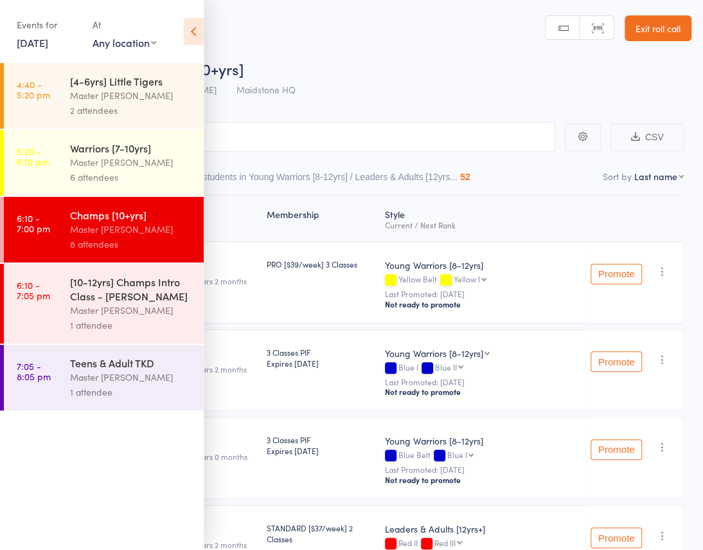
click at [193, 29] on icon at bounding box center [194, 31] width 20 height 27
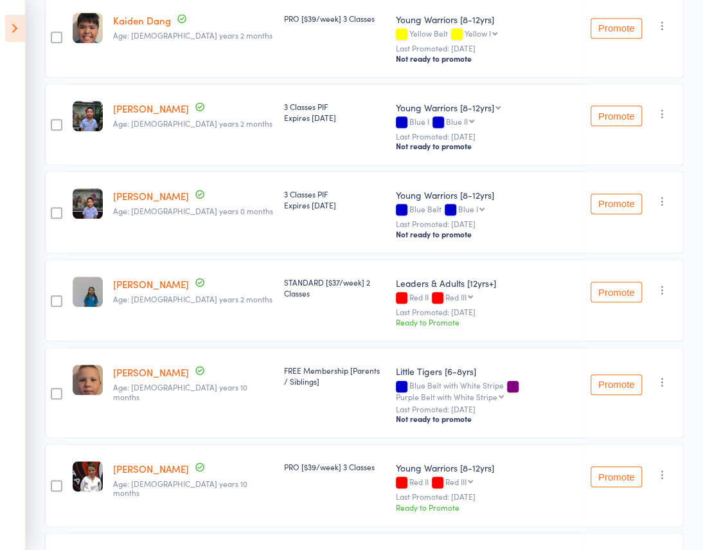
scroll to position [12, 0]
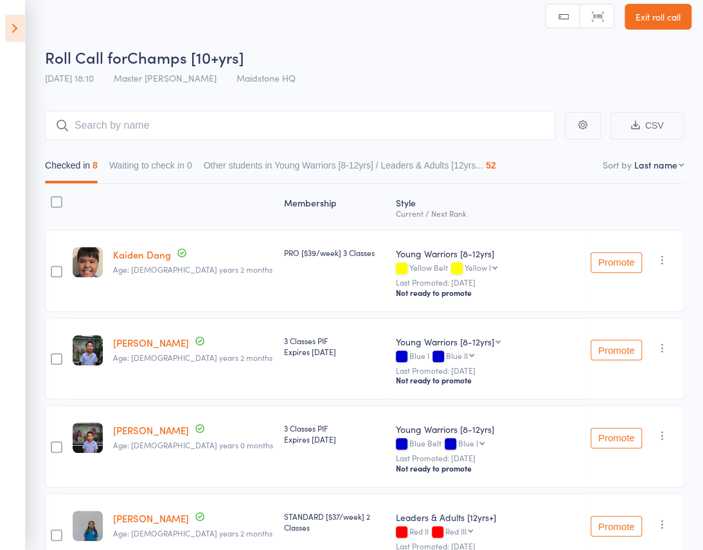
click at [9, 26] on icon at bounding box center [15, 28] width 20 height 27
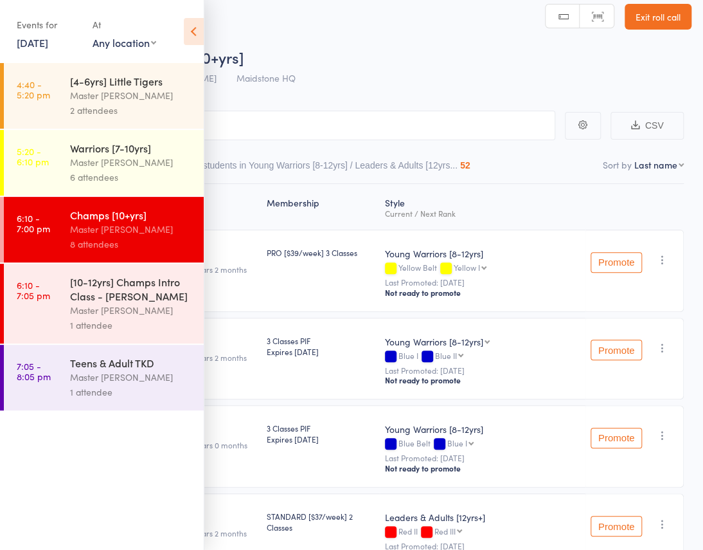
click at [158, 294] on div "[10-12yrs] Champs Intro Class - [PERSON_NAME]" at bounding box center [131, 289] width 123 height 28
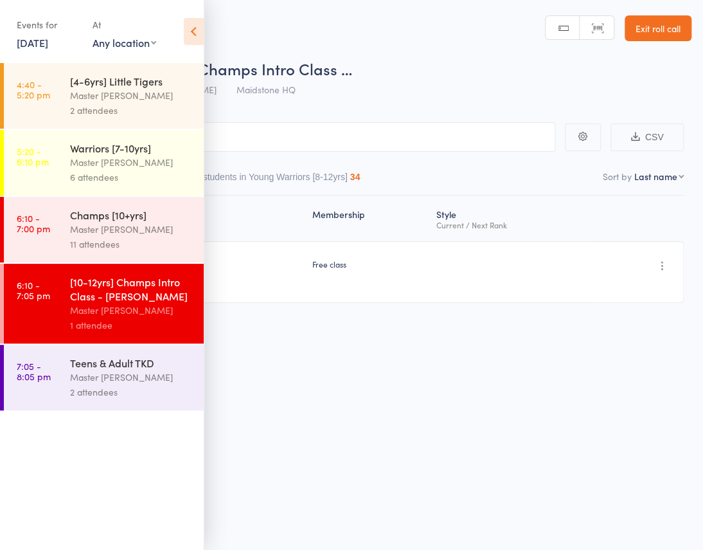
click at [194, 33] on icon at bounding box center [194, 31] width 20 height 27
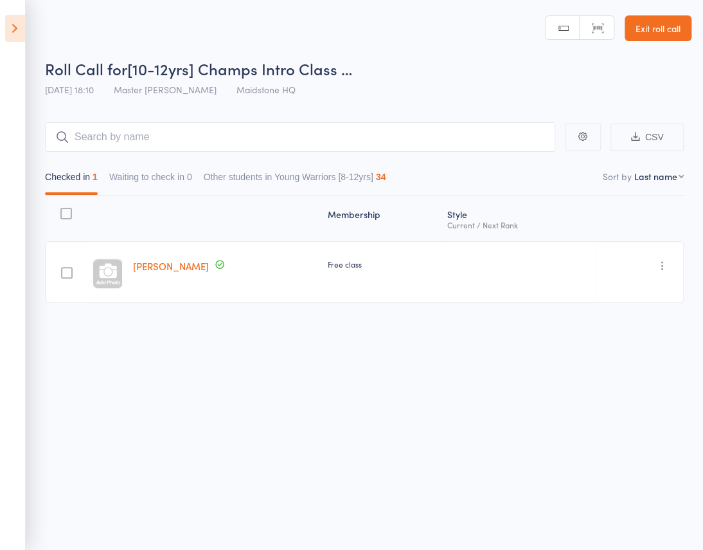
click at [349, 431] on div "Roll Call for [10-12yrs] Champs Intro Class … [DATE] 18:10 Master [PERSON_NAME]…" at bounding box center [351, 275] width 703 height 550
click at [19, 30] on icon at bounding box center [15, 28] width 20 height 27
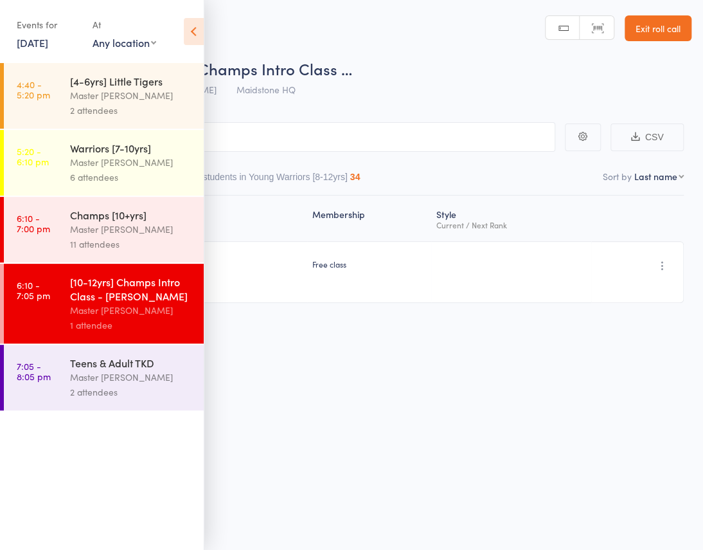
click at [103, 375] on div "Master [PERSON_NAME]" at bounding box center [131, 377] width 123 height 15
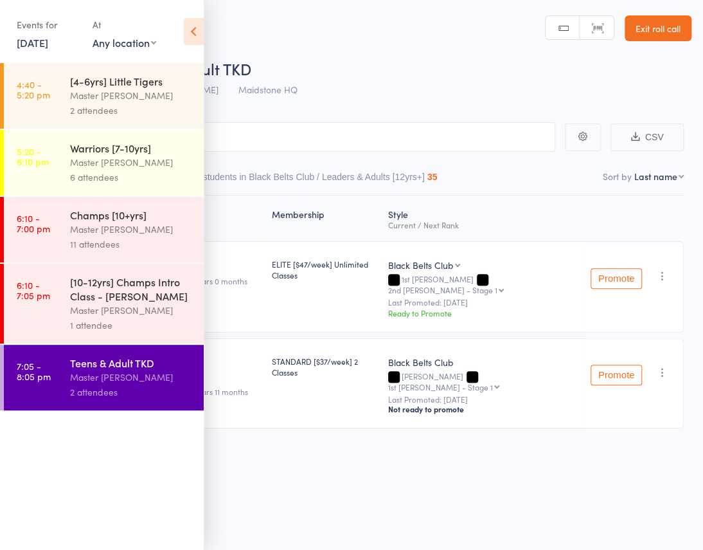
click at [115, 230] on div "Master [PERSON_NAME]" at bounding box center [131, 229] width 123 height 15
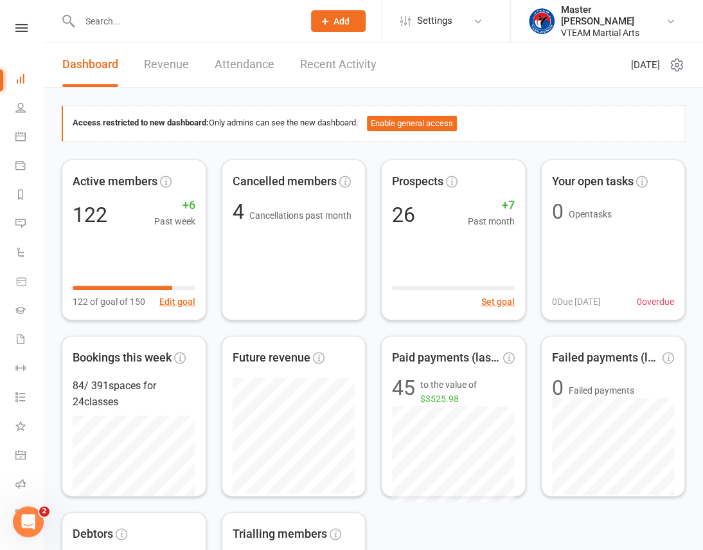
click at [24, 21] on nav "Clubworx Dashboard People Calendar Payments Reports Messages Automations Produc…" at bounding box center [22, 278] width 44 height 550
click at [22, 21] on nav "Clubworx Dashboard People Calendar Payments Reports Messages Automations Produc…" at bounding box center [22, 278] width 44 height 550
click at [21, 29] on icon at bounding box center [21, 28] width 12 height 8
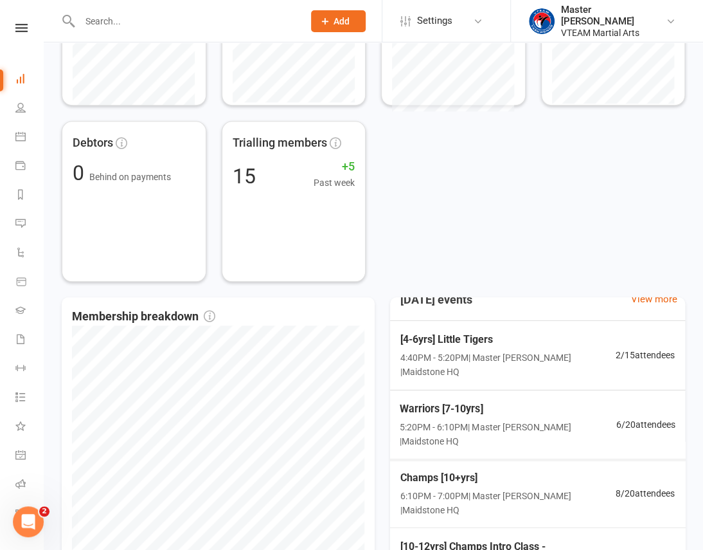
scroll to position [467, 0]
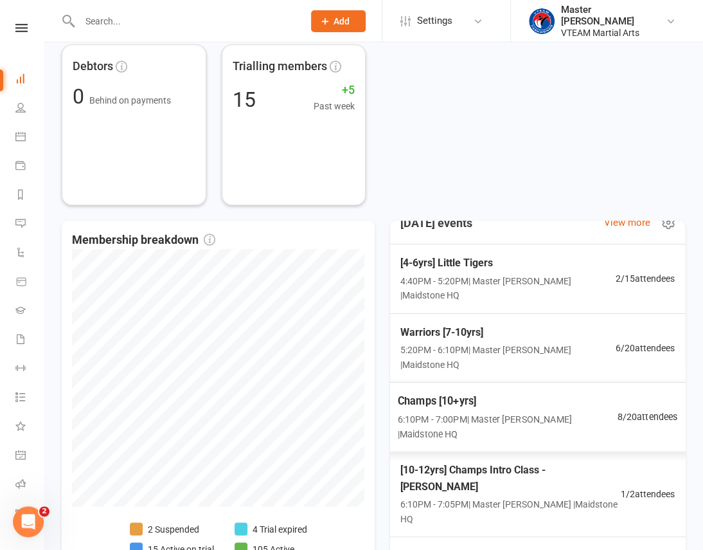
click at [561, 419] on span "6:10PM - 7:00PM | Master [PERSON_NAME] | Maidstone HQ" at bounding box center [508, 426] width 220 height 30
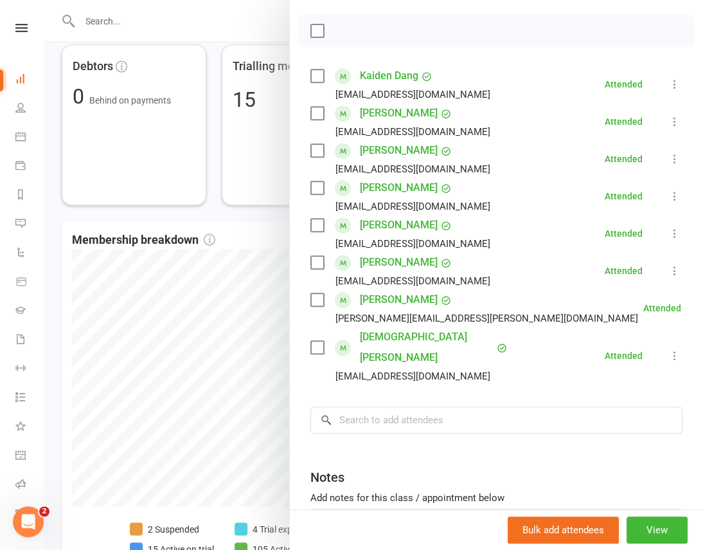
scroll to position [175, 0]
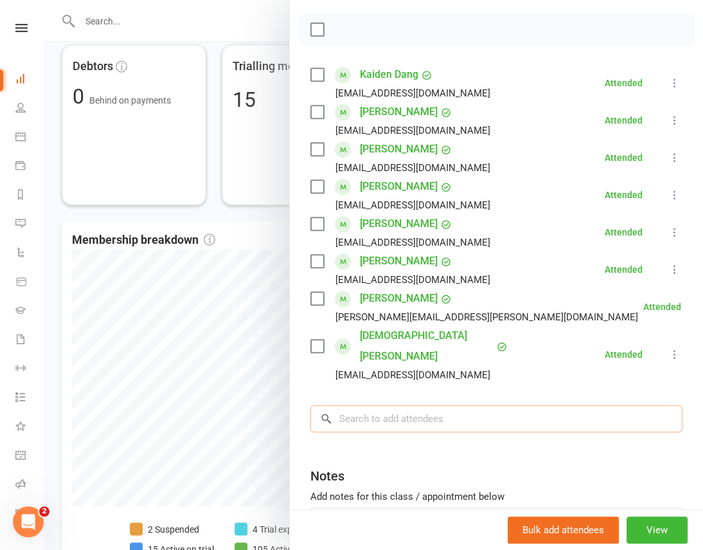
click at [467, 405] on input "search" at bounding box center [497, 418] width 372 height 27
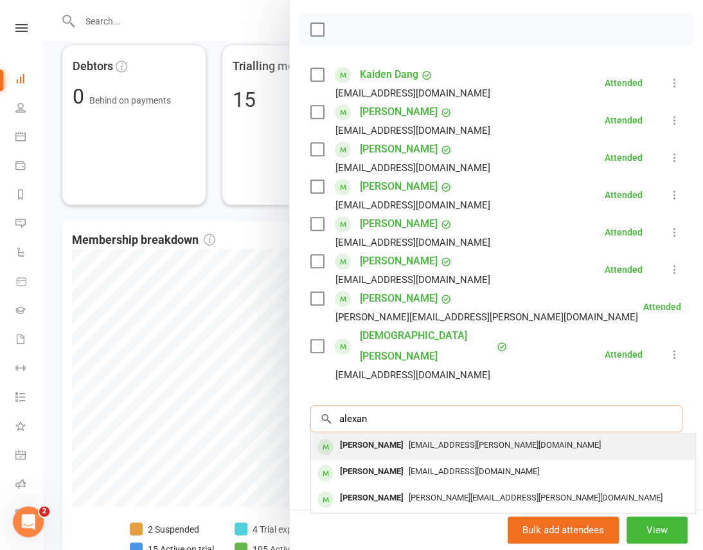
type input "alexan"
click at [460, 440] on span "[EMAIL_ADDRESS][PERSON_NAME][DOMAIN_NAME]" at bounding box center [505, 445] width 192 height 10
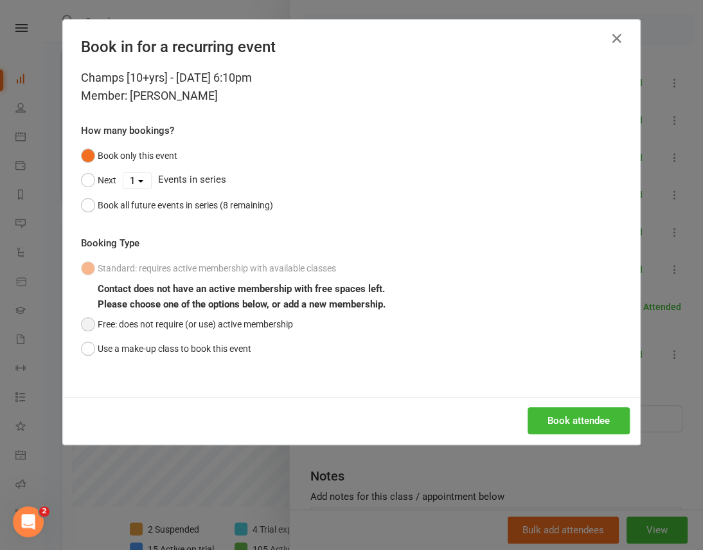
click at [206, 322] on button "Free: does not require (or use) active membership" at bounding box center [187, 324] width 212 height 24
click at [553, 416] on button "Book attendee" at bounding box center [579, 420] width 102 height 27
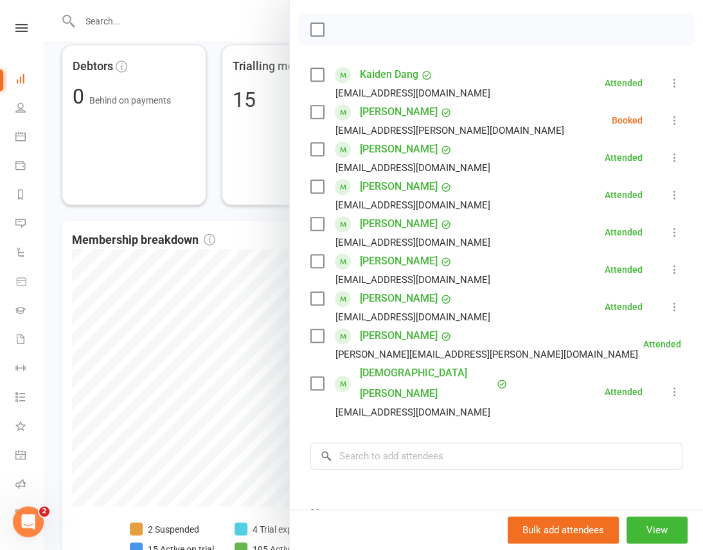
click at [669, 116] on icon at bounding box center [675, 120] width 13 height 13
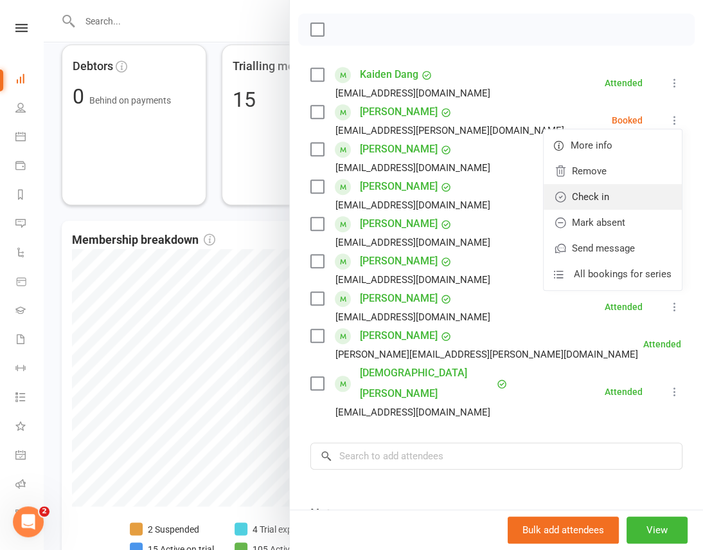
click at [623, 203] on link "Check in" at bounding box center [613, 197] width 138 height 26
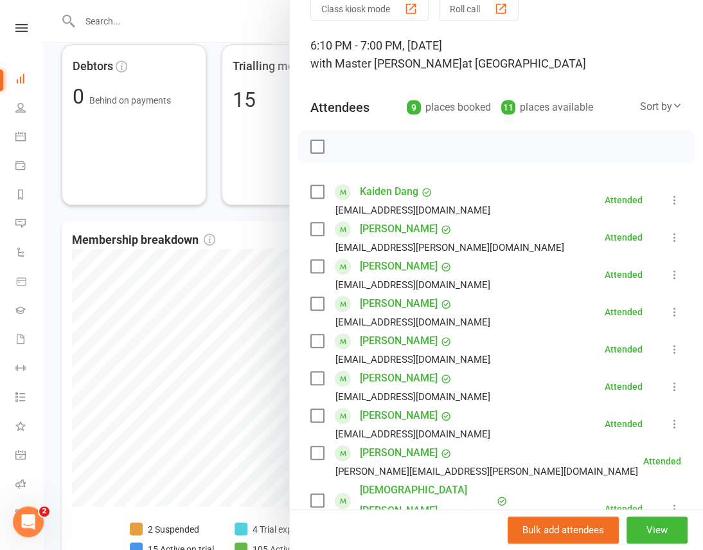
scroll to position [296, 0]
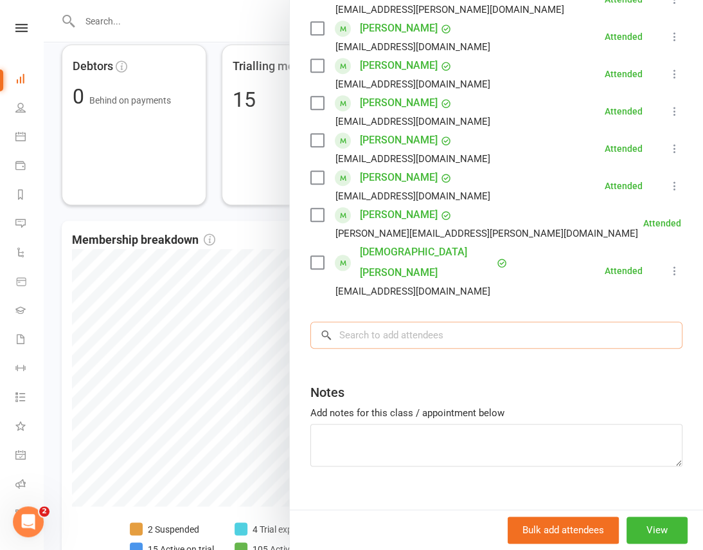
click at [539, 321] on input "search" at bounding box center [497, 334] width 372 height 27
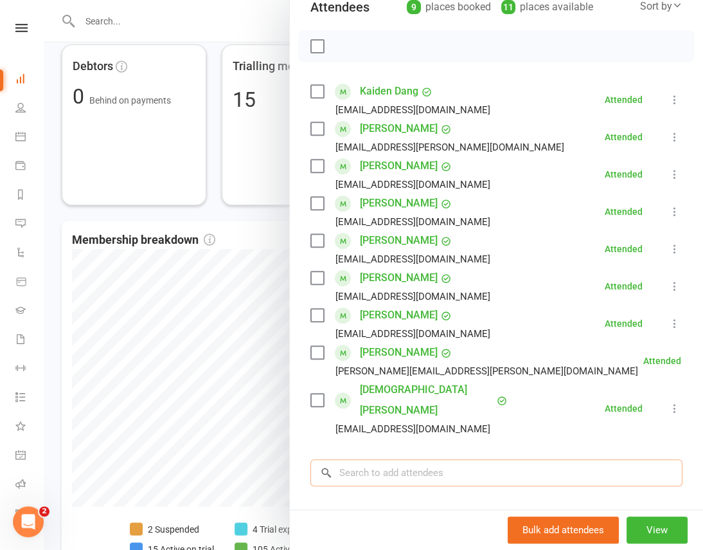
scroll to position [179, 0]
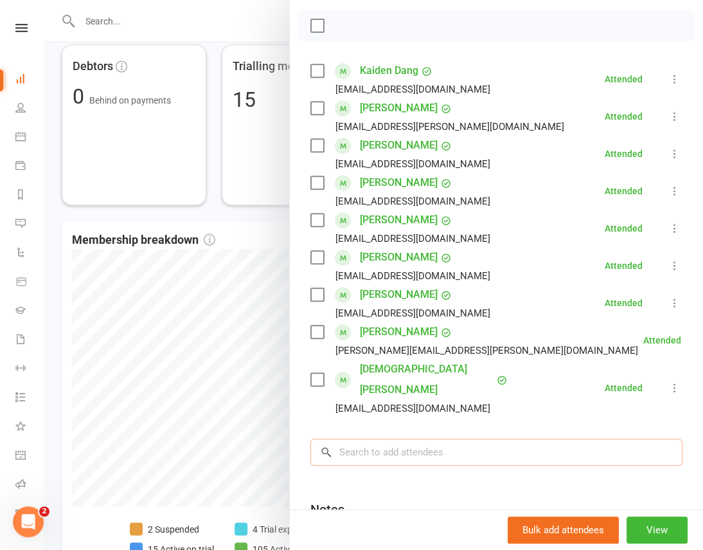
click at [399, 438] on input "search" at bounding box center [497, 451] width 372 height 27
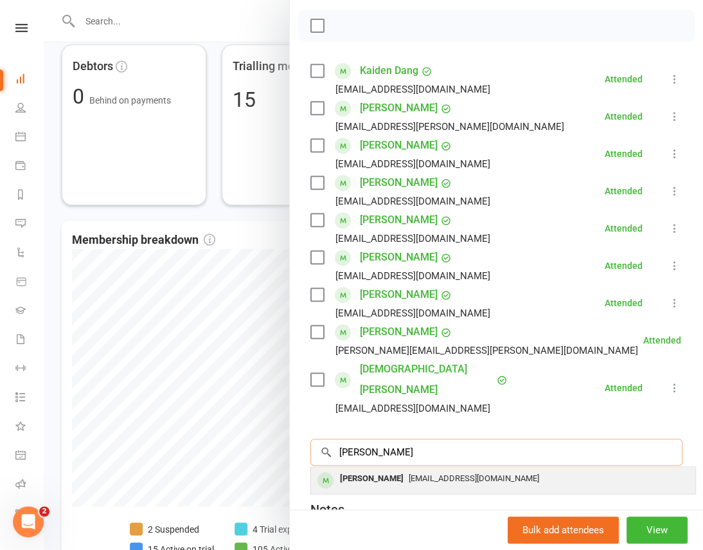
type input "[PERSON_NAME]"
click at [409, 473] on span "[EMAIL_ADDRESS][DOMAIN_NAME]" at bounding box center [474, 478] width 131 height 10
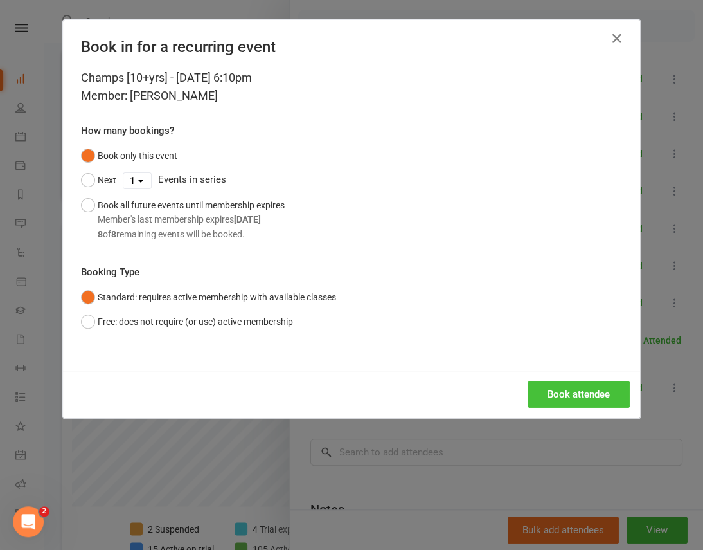
click at [564, 385] on button "Book attendee" at bounding box center [579, 394] width 102 height 27
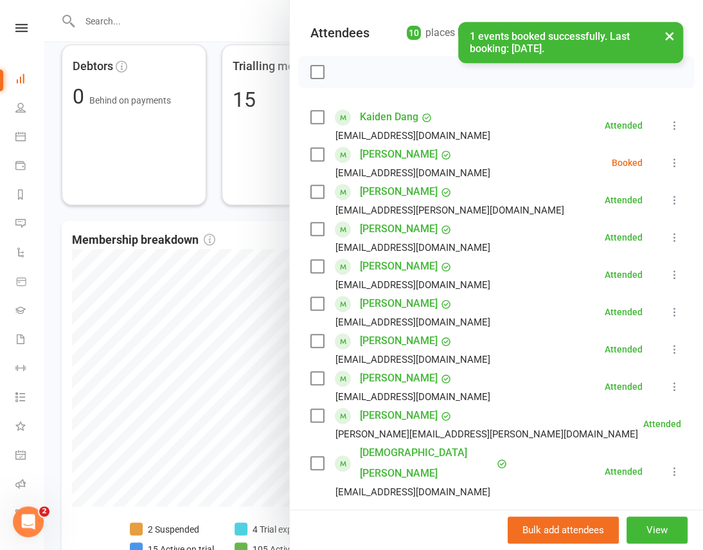
scroll to position [62, 0]
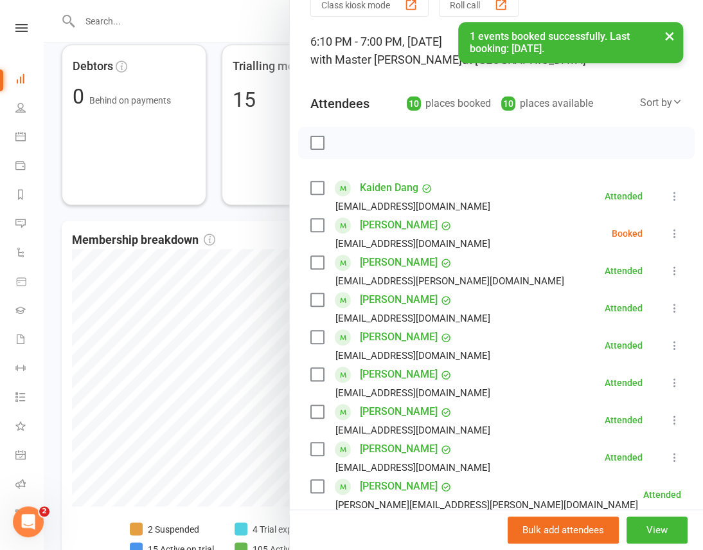
click at [669, 231] on icon at bounding box center [675, 233] width 13 height 13
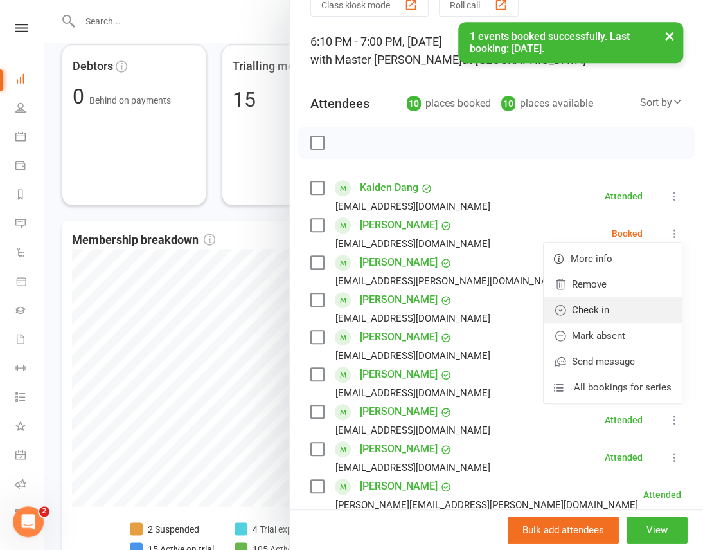
click at [622, 305] on link "Check in" at bounding box center [613, 310] width 138 height 26
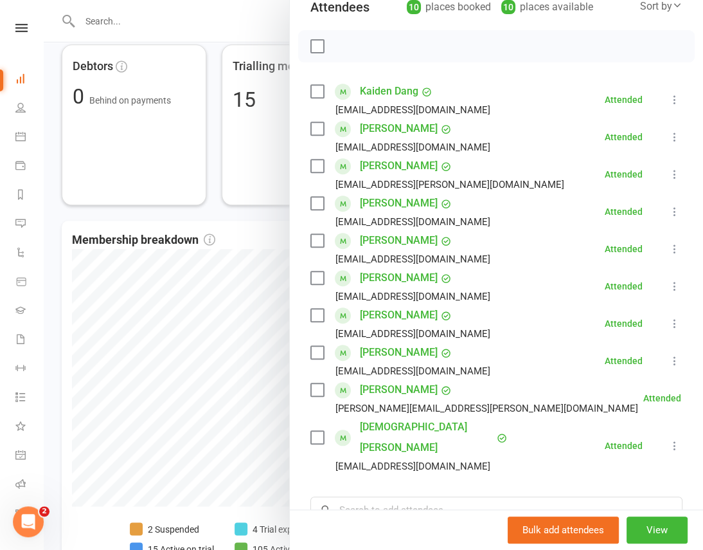
scroll to position [179, 0]
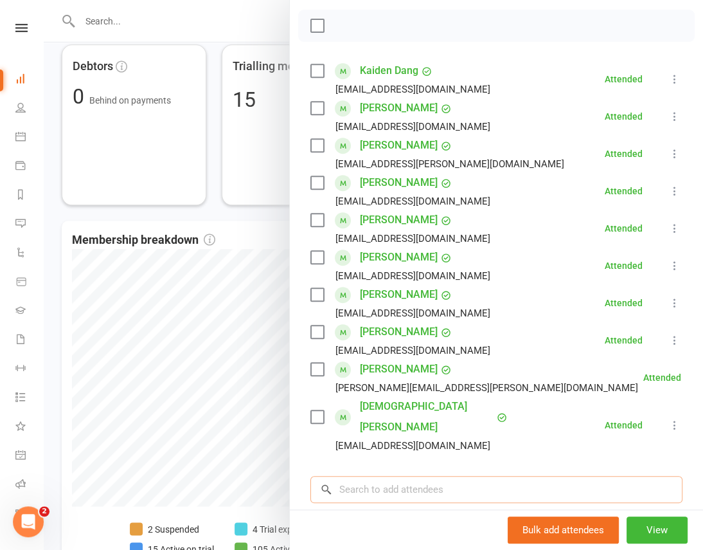
click at [441, 476] on input "search" at bounding box center [497, 489] width 372 height 27
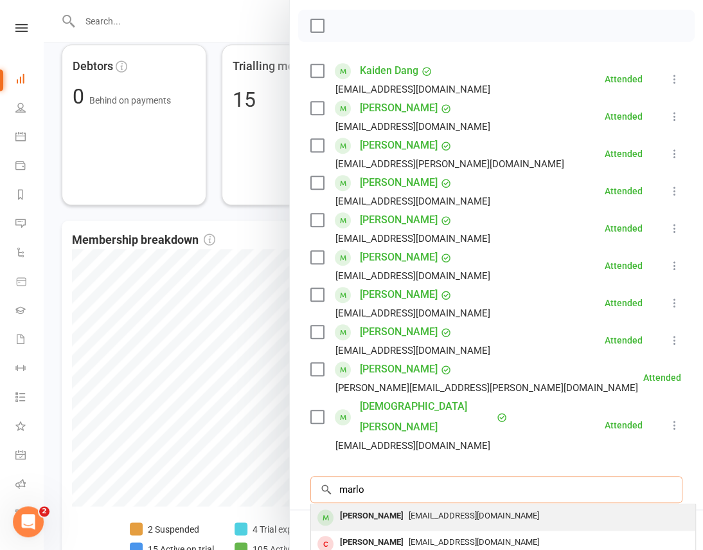
type input "marlo"
click at [432, 510] on span "[EMAIL_ADDRESS][DOMAIN_NAME]" at bounding box center [474, 515] width 131 height 10
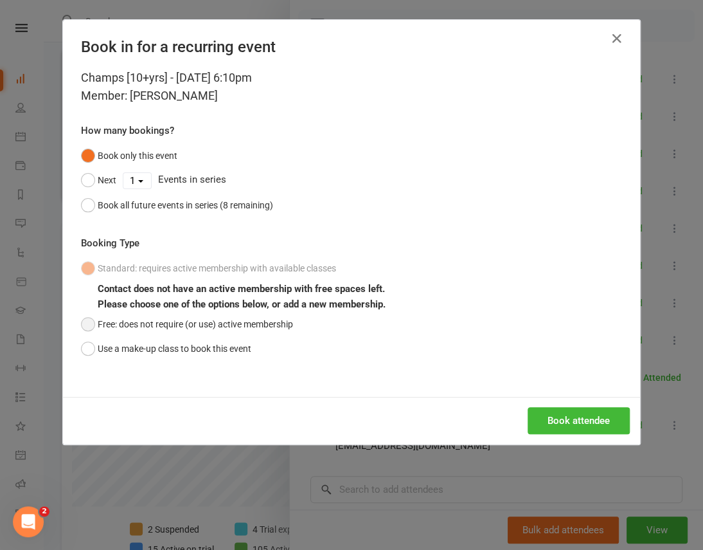
click at [249, 321] on button "Free: does not require (or use) active membership" at bounding box center [187, 324] width 212 height 24
click at [572, 423] on button "Book attendee" at bounding box center [579, 420] width 102 height 27
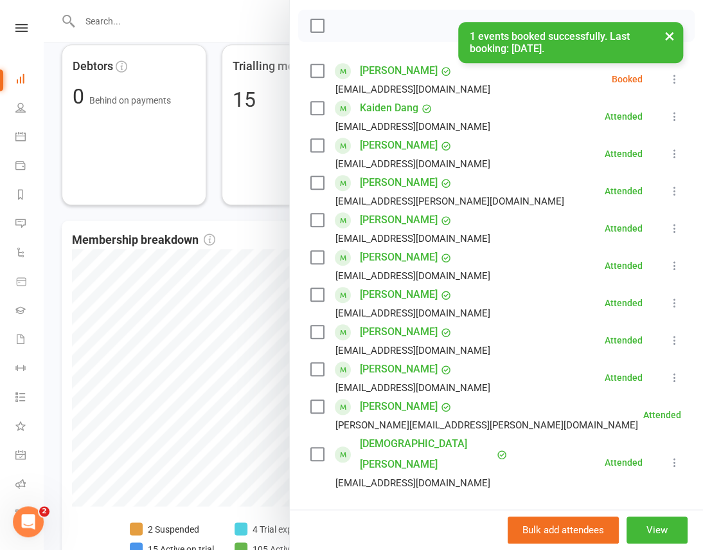
click at [669, 74] on icon at bounding box center [675, 79] width 13 height 13
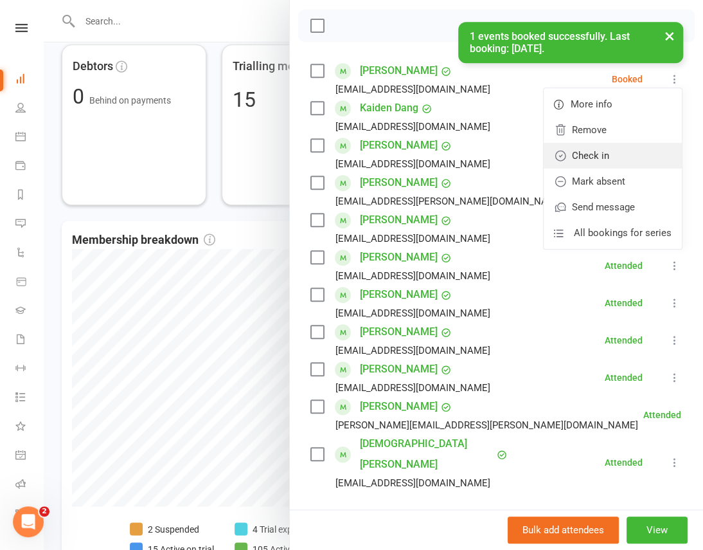
click at [600, 151] on link "Check in" at bounding box center [613, 156] width 138 height 26
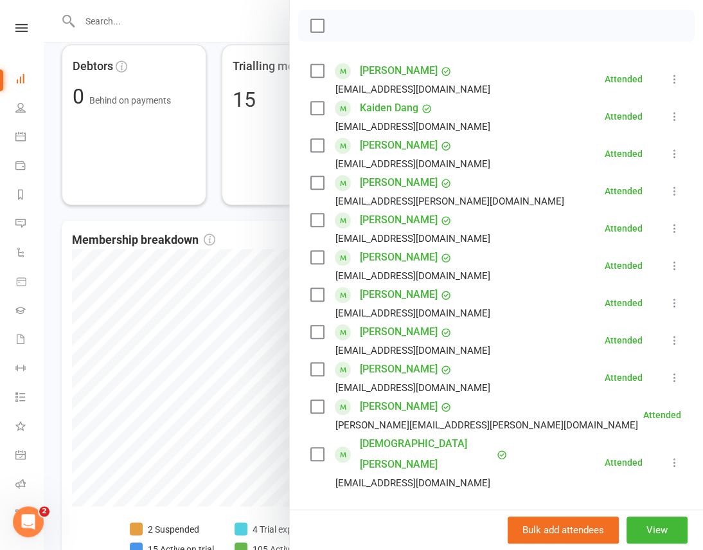
click at [222, 213] on div at bounding box center [374, 275] width 660 height 550
